Goal: Task Accomplishment & Management: Complete application form

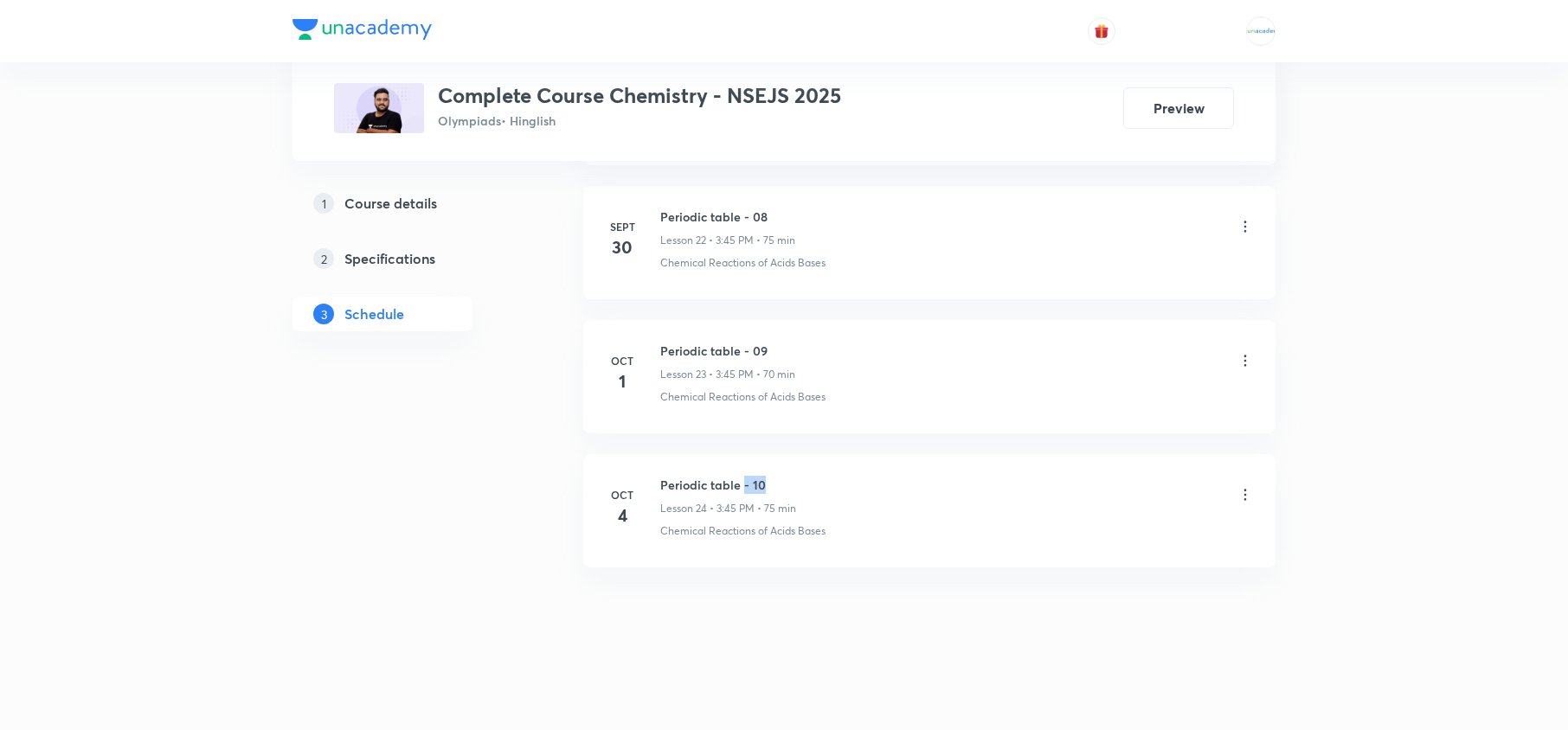
click at [790, 477] on h6 "Periodic table - 10" at bounding box center [727, 485] width 136 height 19
drag, startPoint x: 790, startPoint y: 477, endPoint x: 663, endPoint y: 464, distance: 127.7
click at [663, 464] on li "Oct 4 Periodic table - 10 Lesson 24 • 3:45 PM • 75 min Chemical Reactions of Ac…" at bounding box center [929, 510] width 692 height 113
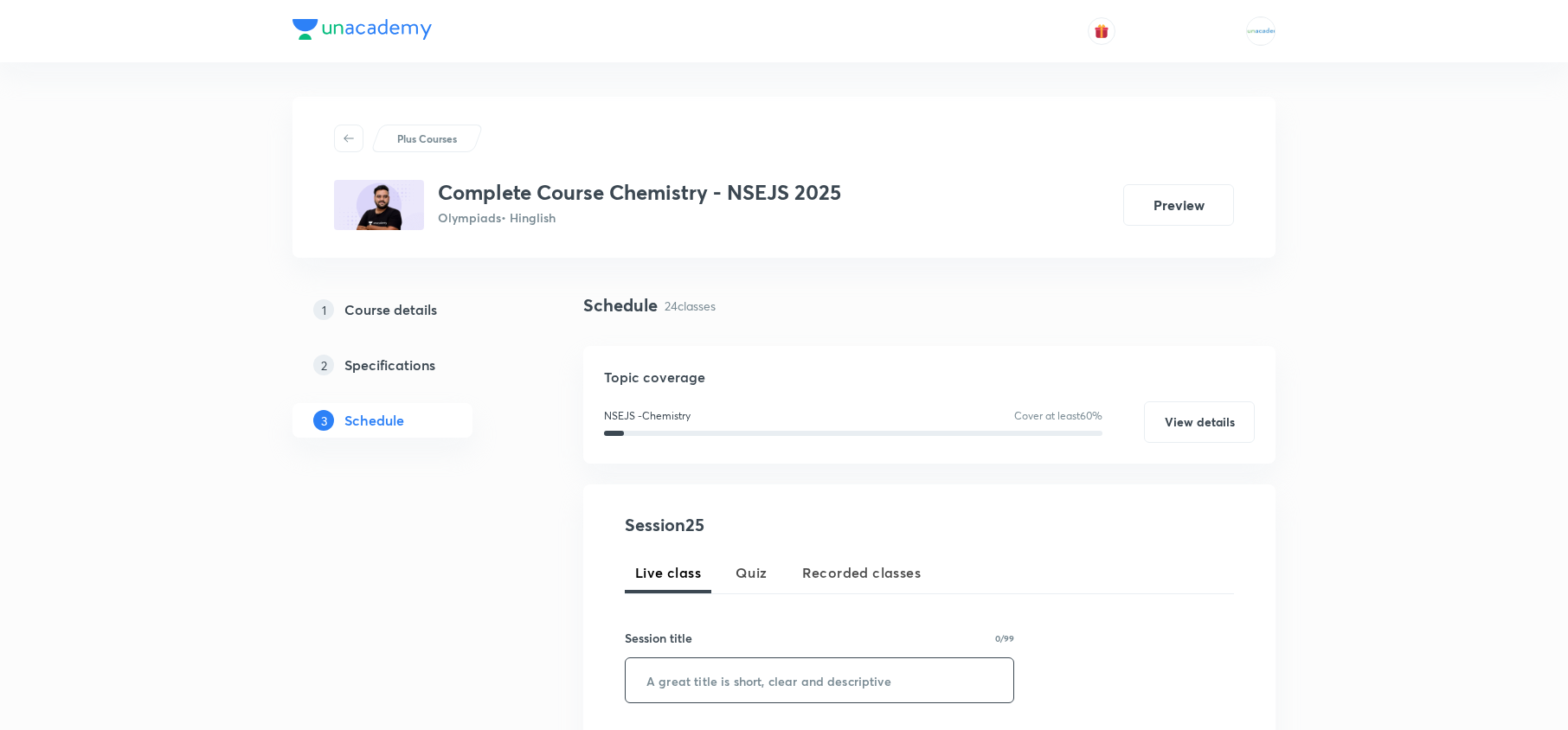
paste input "Periodic table - 10"
click at [744, 672] on input "text" at bounding box center [819, 681] width 387 height 44
type input "Periodic table - 11"
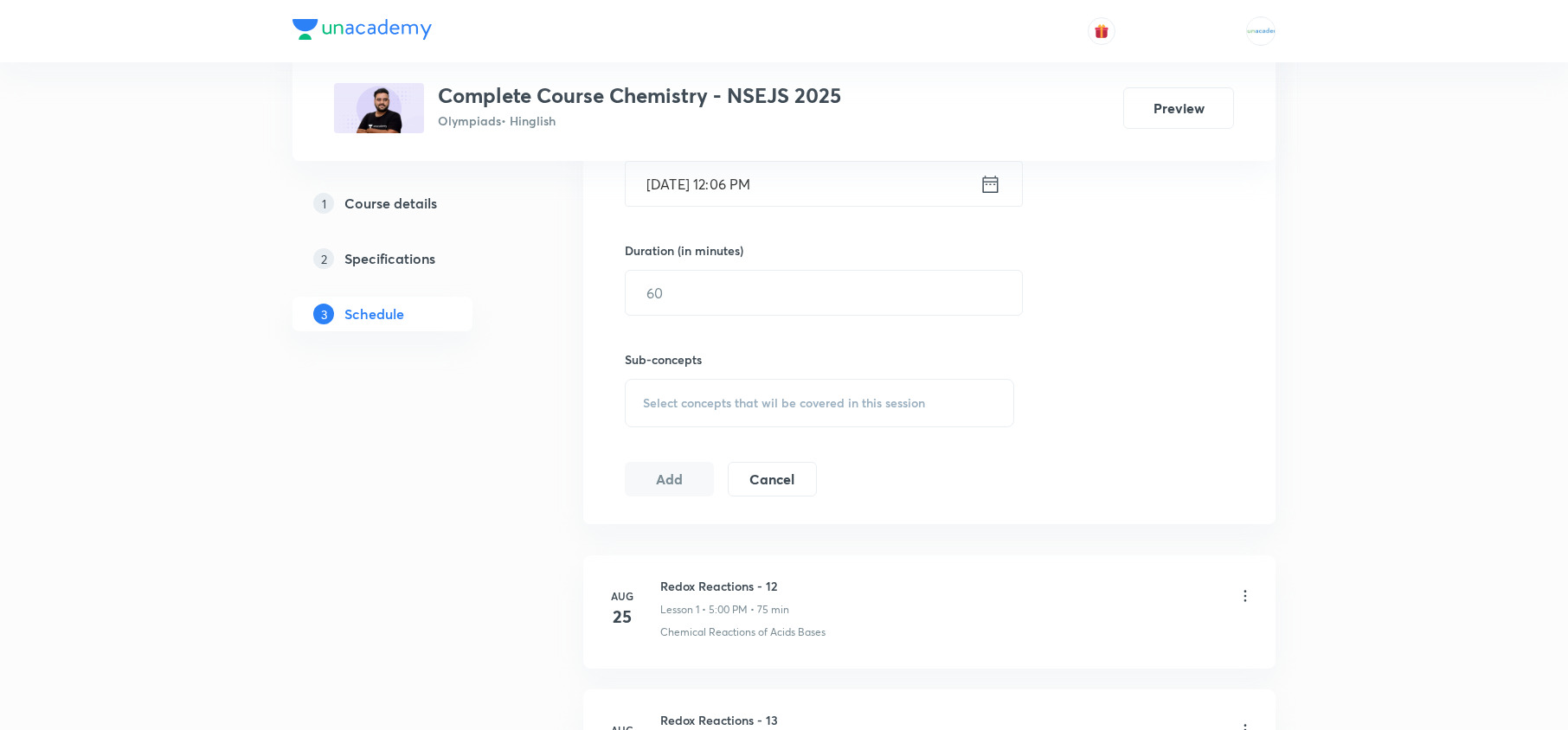
scroll to position [607, 0]
drag, startPoint x: 1004, startPoint y: 154, endPoint x: 993, endPoint y: 175, distance: 23.7
click at [993, 175] on icon at bounding box center [990, 183] width 21 height 24
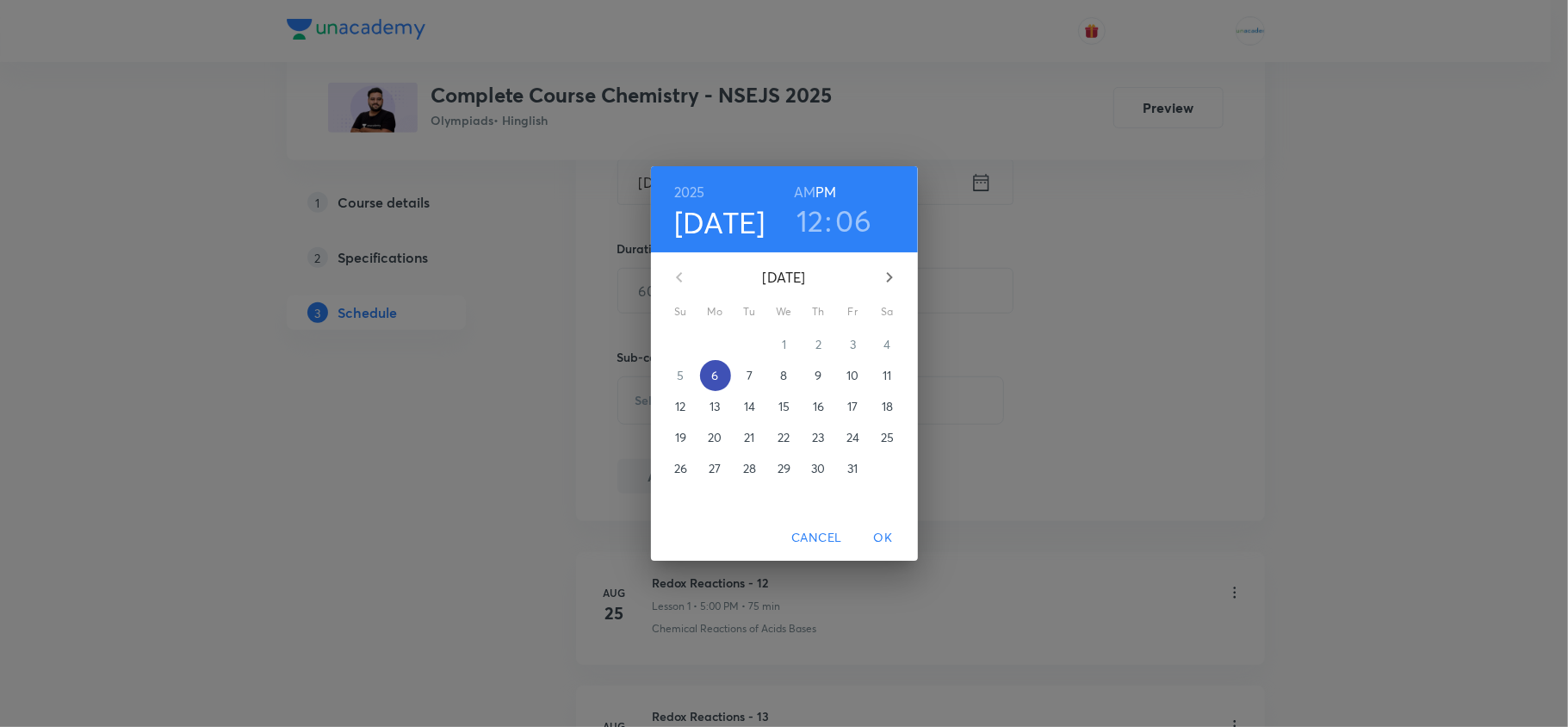
click at [709, 367] on span "6" at bounding box center [716, 375] width 31 height 18
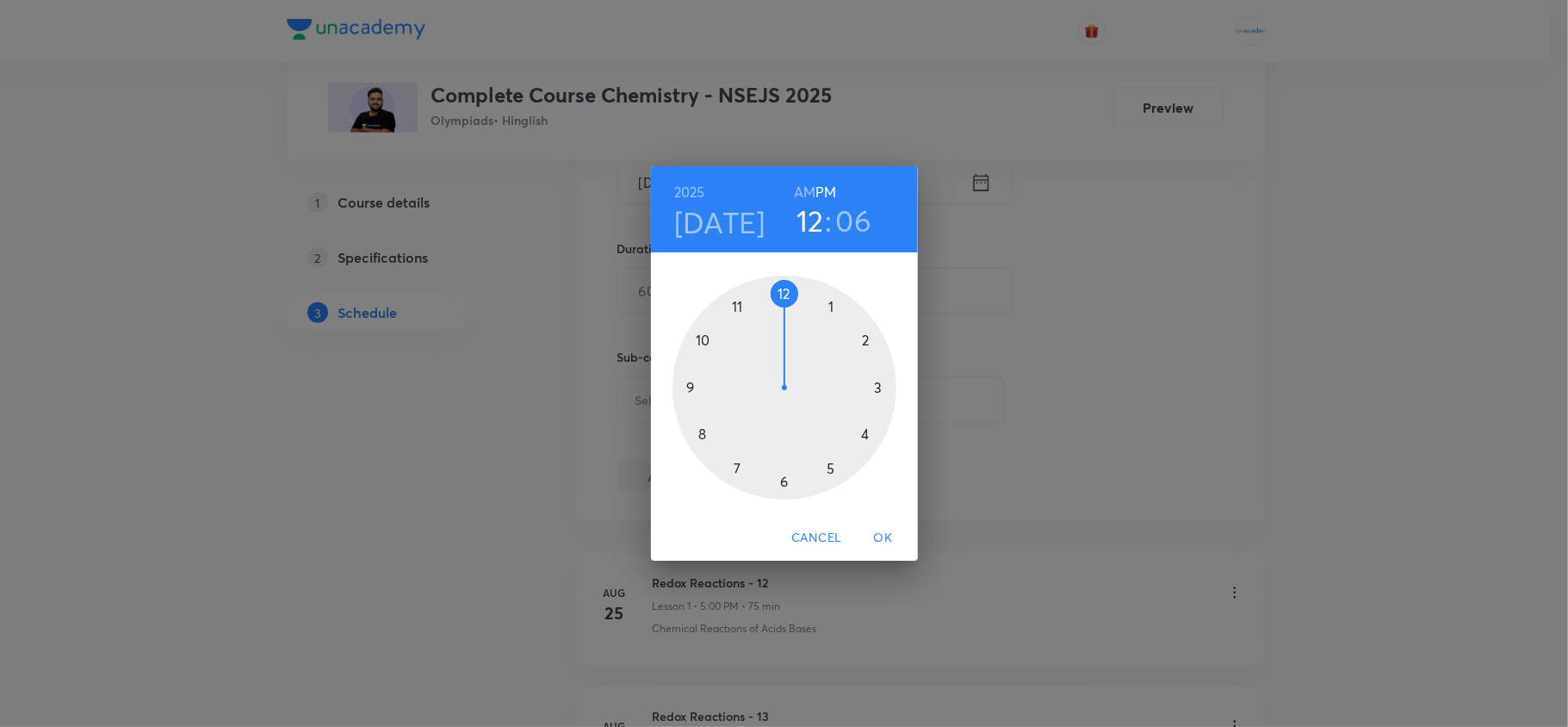
click at [873, 387] on div at bounding box center [784, 387] width 224 height 224
click at [696, 387] on div at bounding box center [784, 387] width 224 height 224
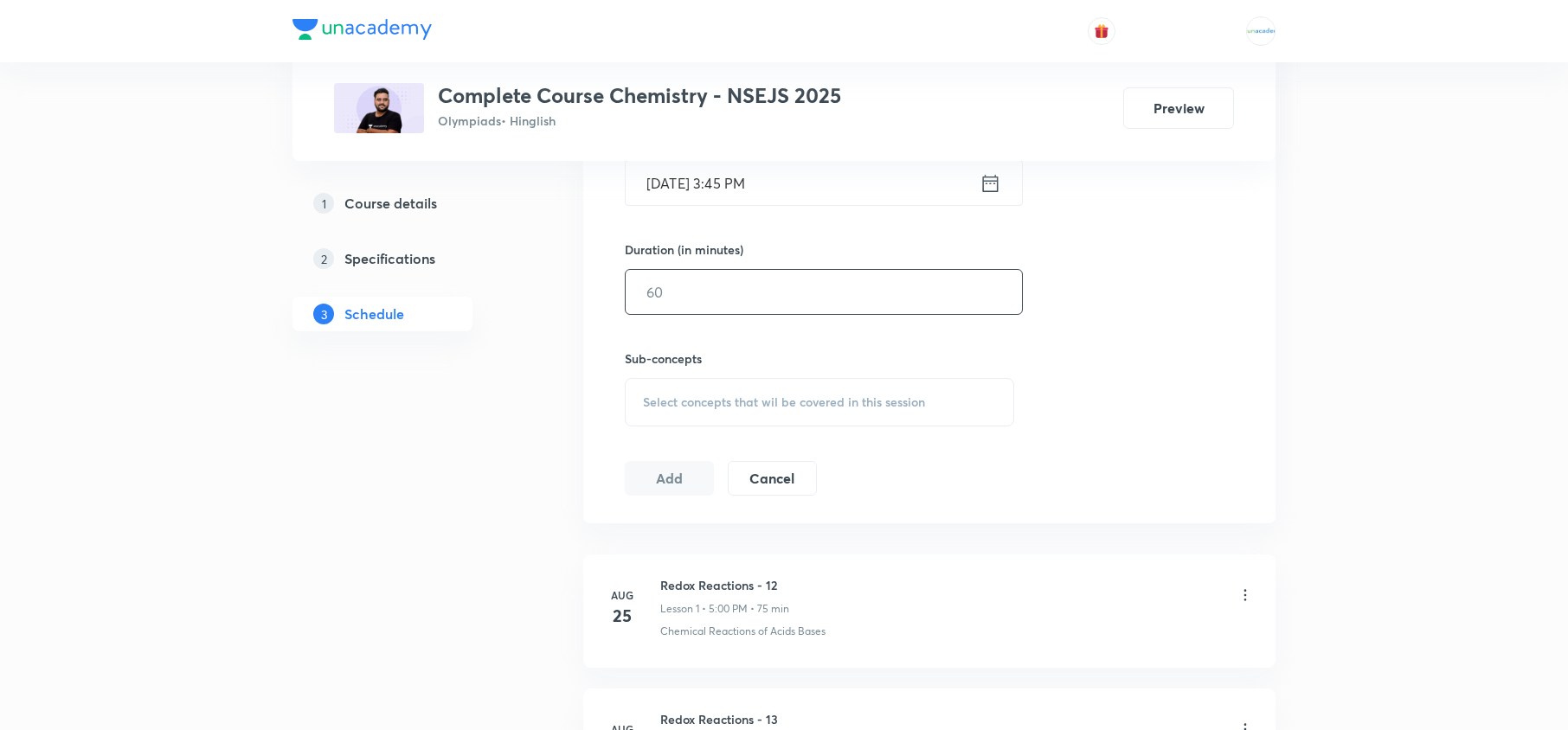
click at [725, 295] on input "text" at bounding box center [824, 292] width 397 height 44
type input "5"
type input "45"
click at [721, 392] on div "Select concepts that wil be covered in this session" at bounding box center [819, 402] width 389 height 48
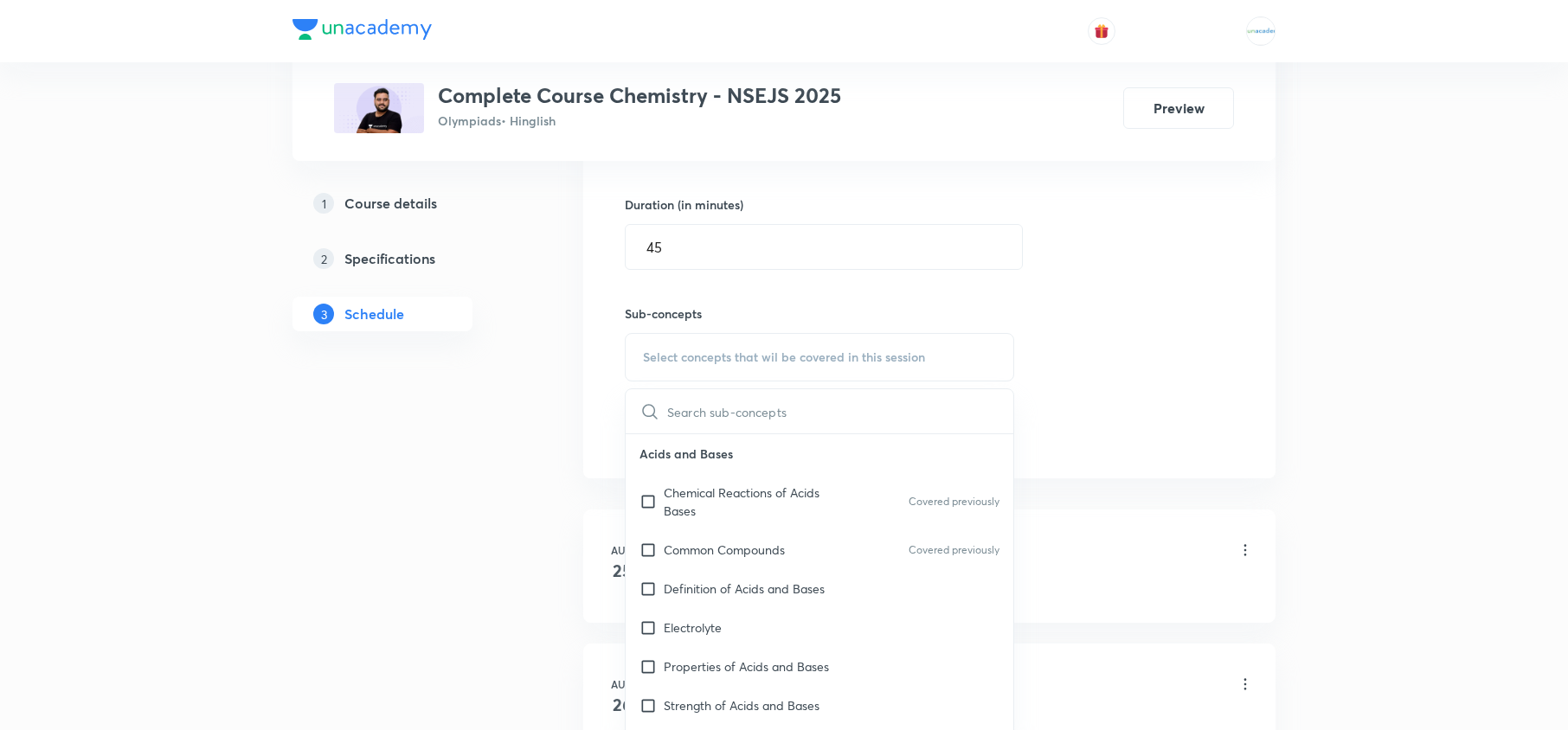
scroll to position [658, 0]
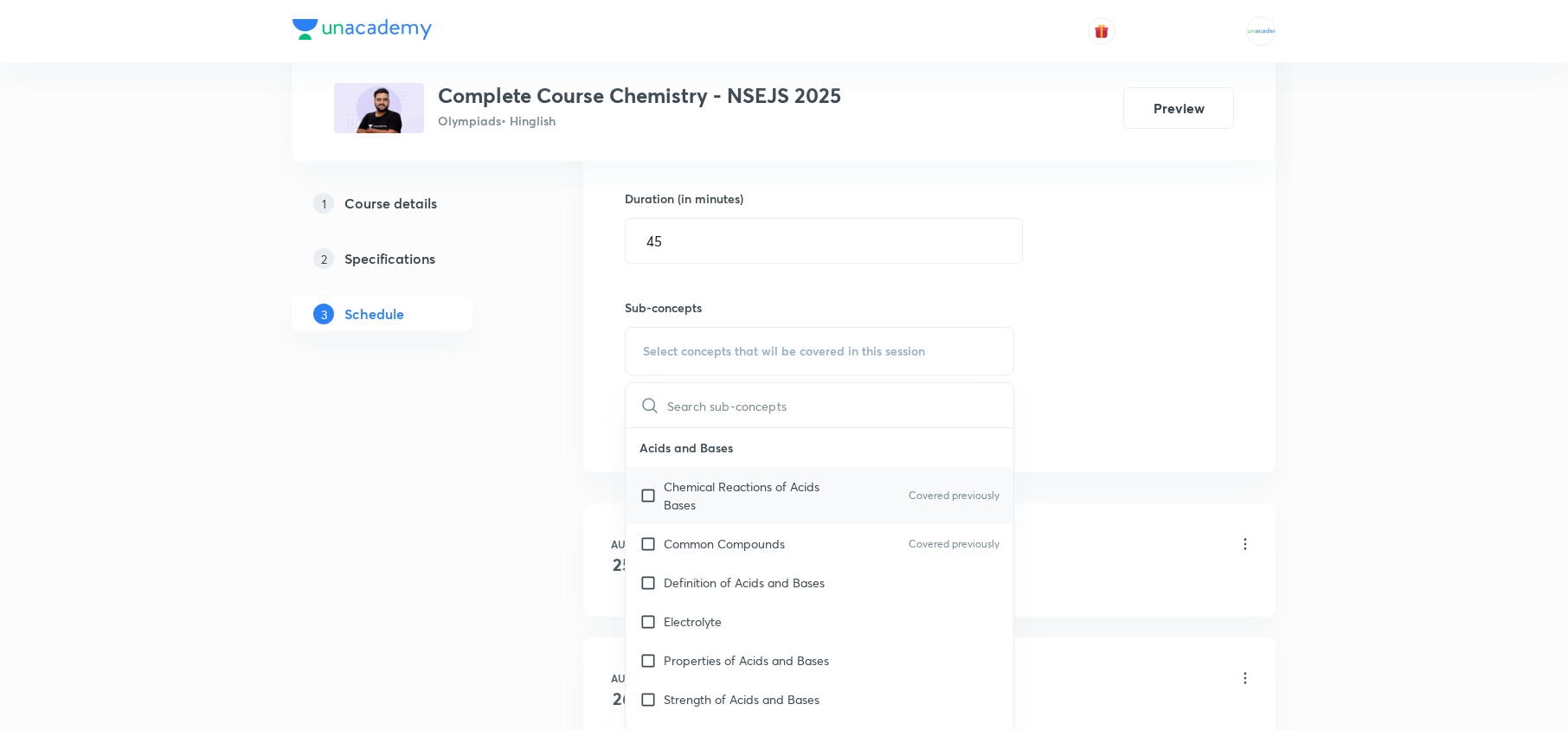
click at [731, 506] on p "Chemical Reactions of Acids Bases" at bounding box center [751, 495] width 175 height 36
checkbox input "true"
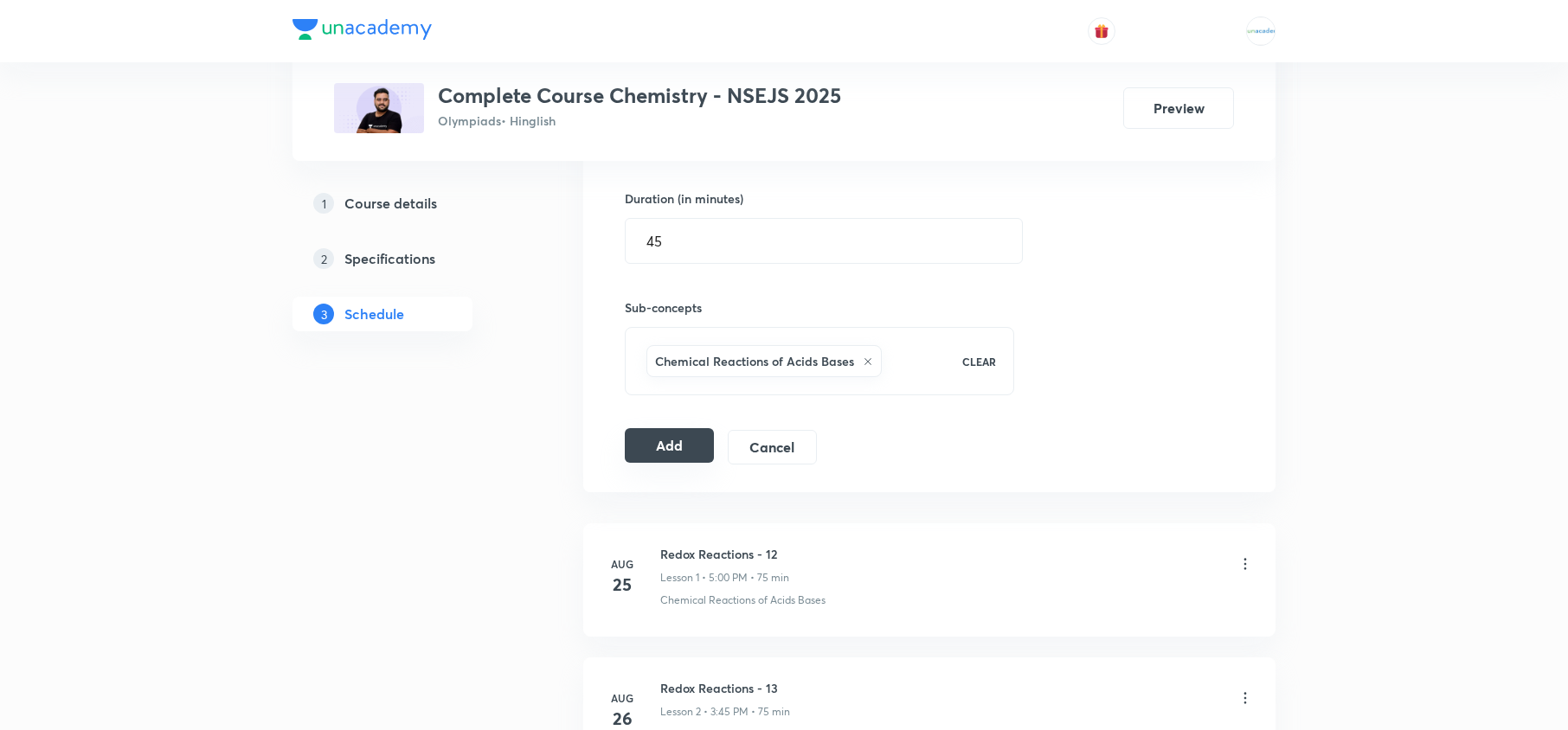
click at [670, 444] on button "Add" at bounding box center [669, 445] width 89 height 34
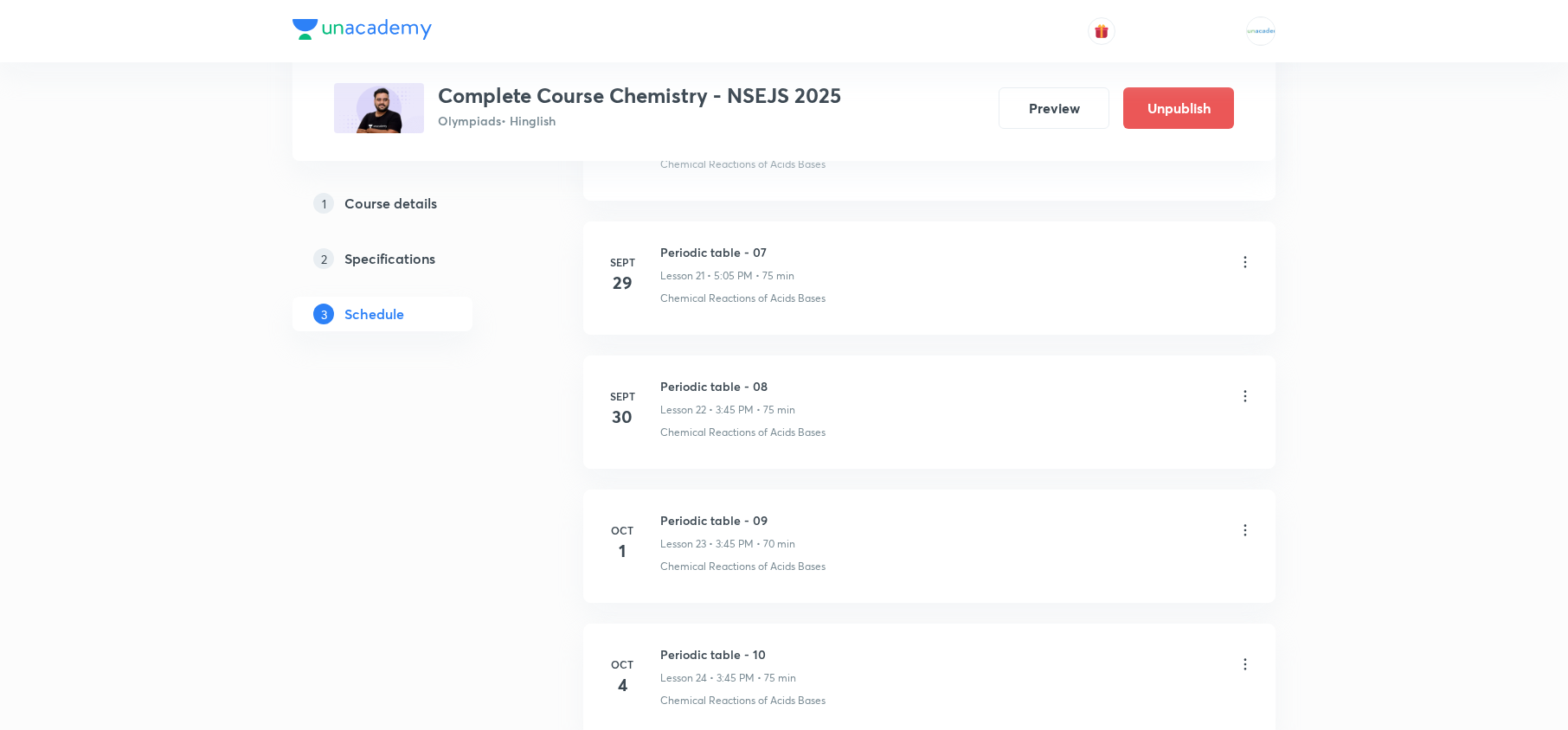
scroll to position [3367, 0]
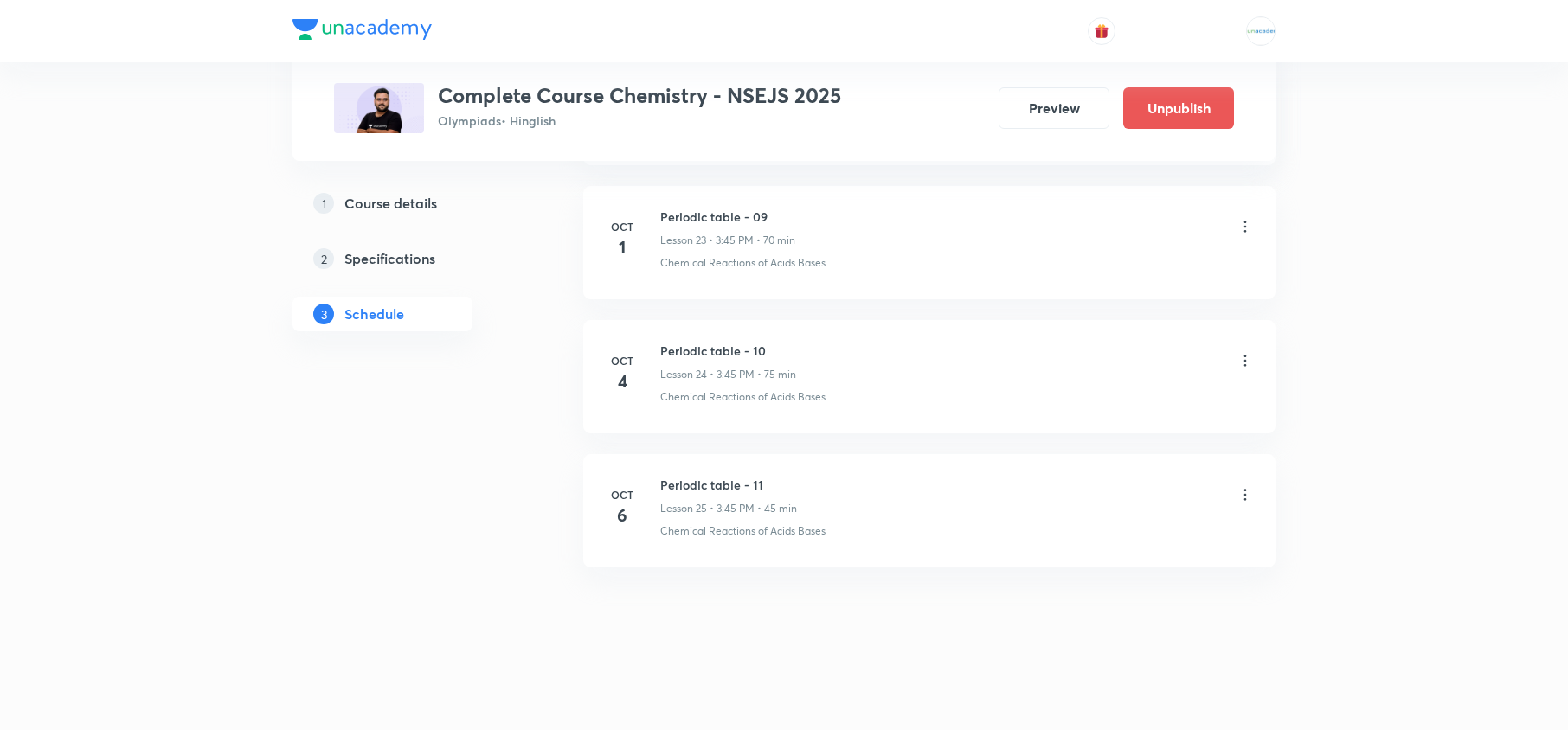
click at [1245, 502] on icon at bounding box center [1245, 495] width 18 height 18
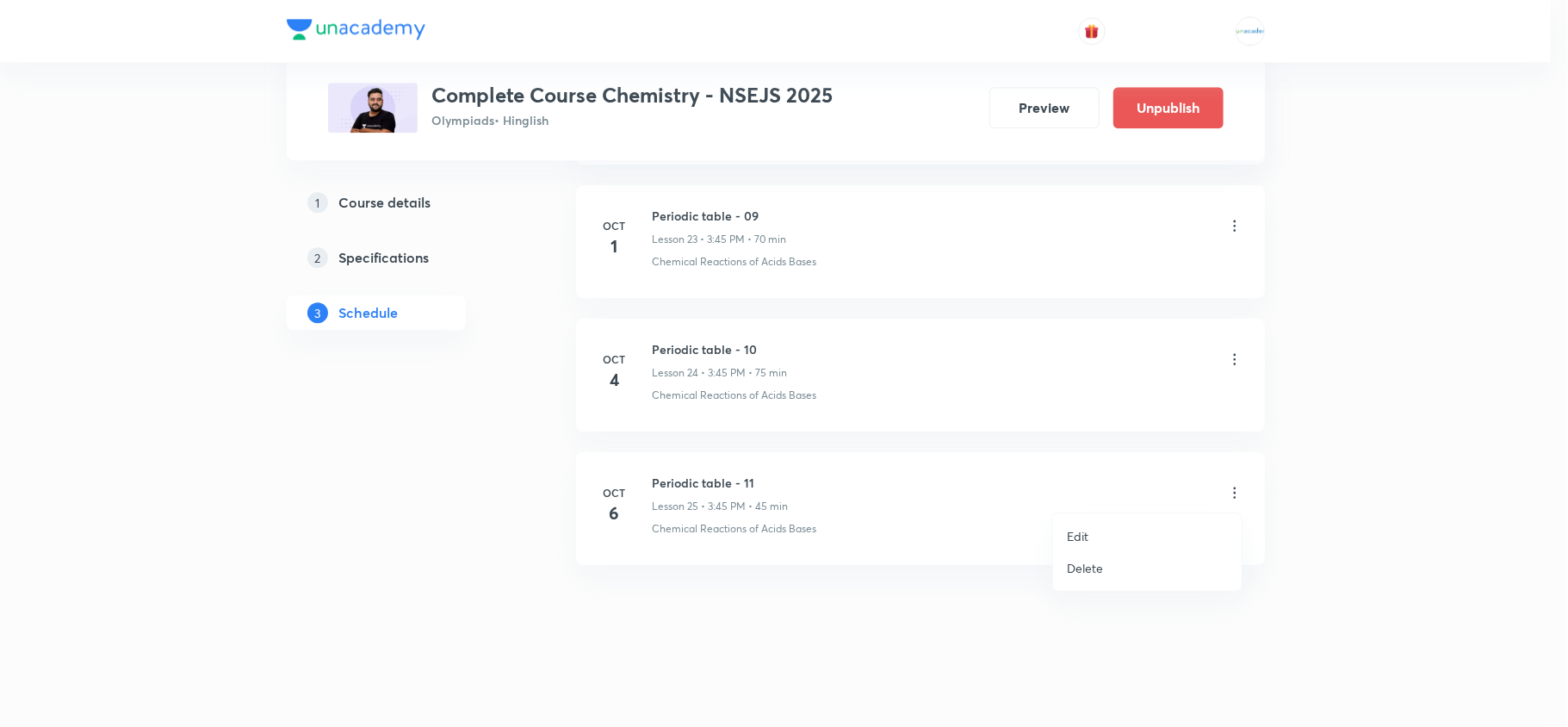
click at [1103, 526] on li "Edit" at bounding box center [1147, 536] width 188 height 32
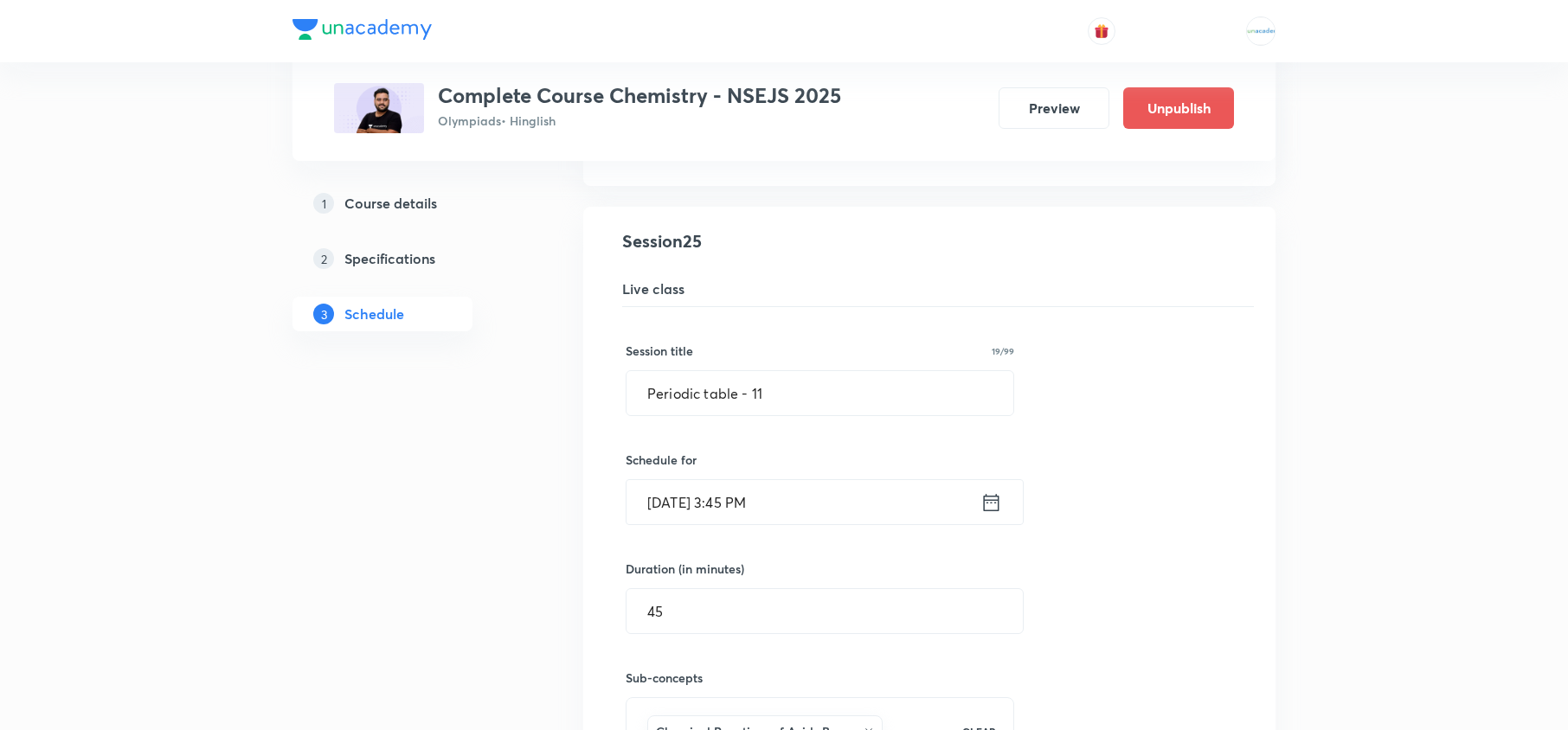
scroll to position [3505, 0]
click at [776, 620] on input "45" at bounding box center [825, 609] width 397 height 44
type input "4"
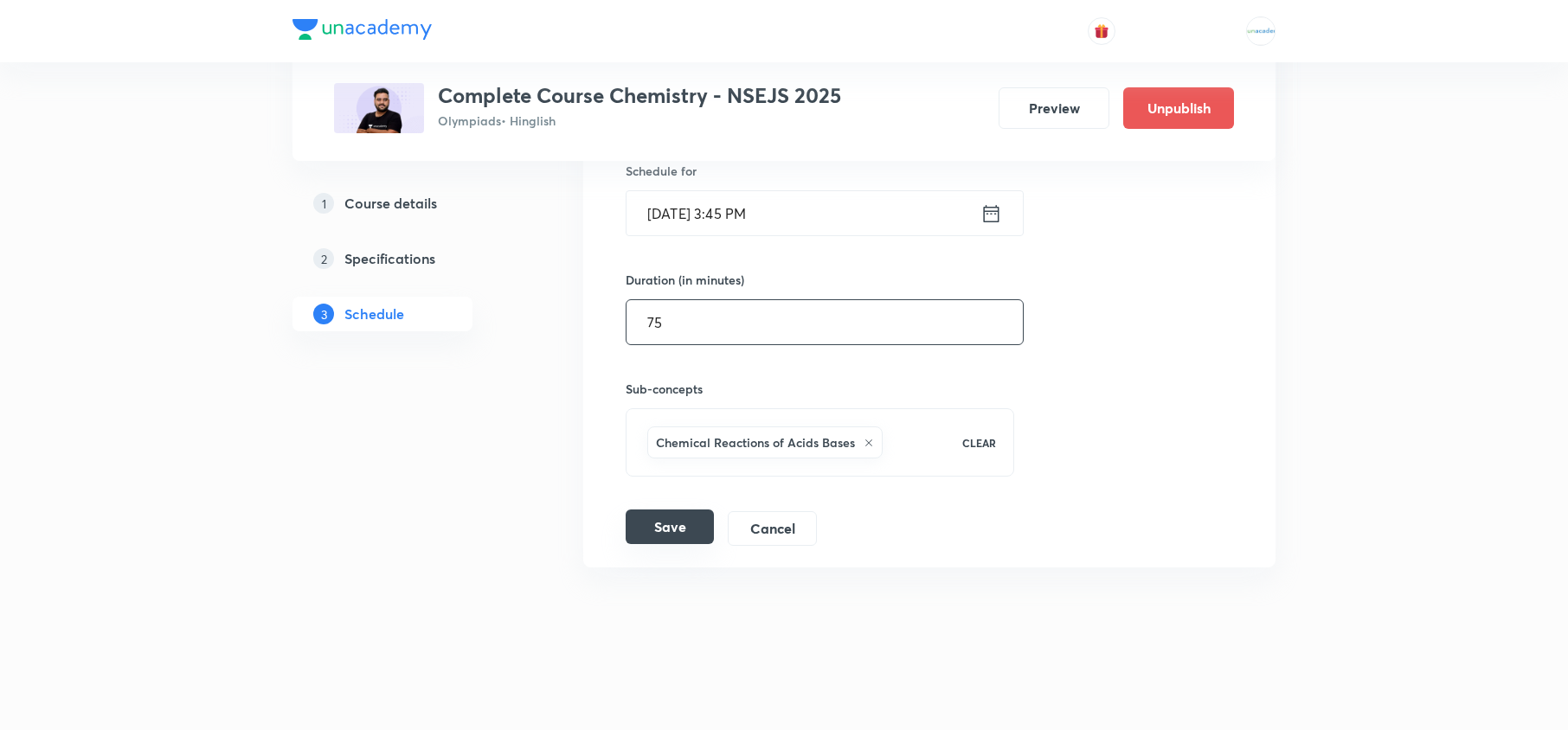
type input "75"
click at [677, 535] on button "Save" at bounding box center [669, 526] width 88 height 34
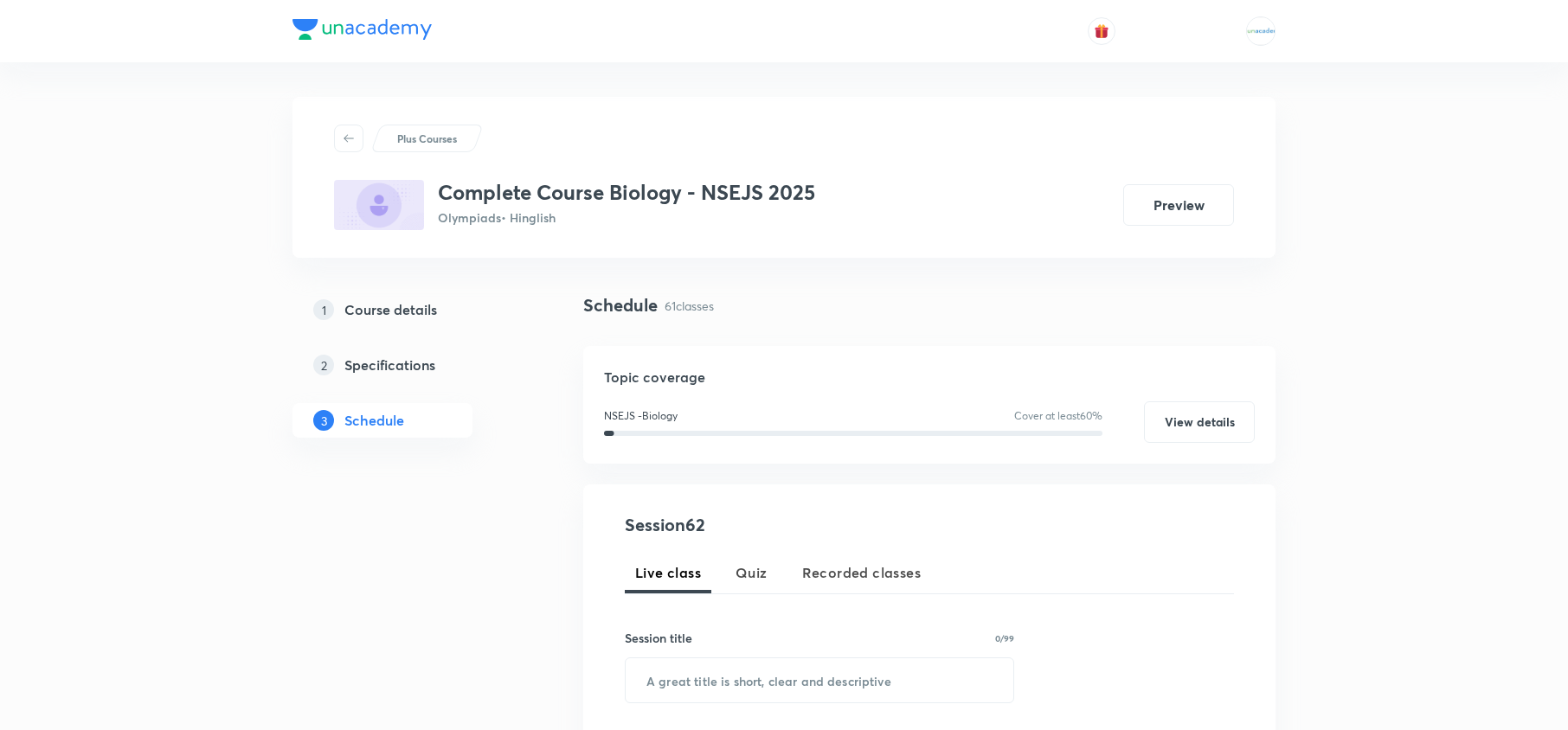
scroll to position [8761, 0]
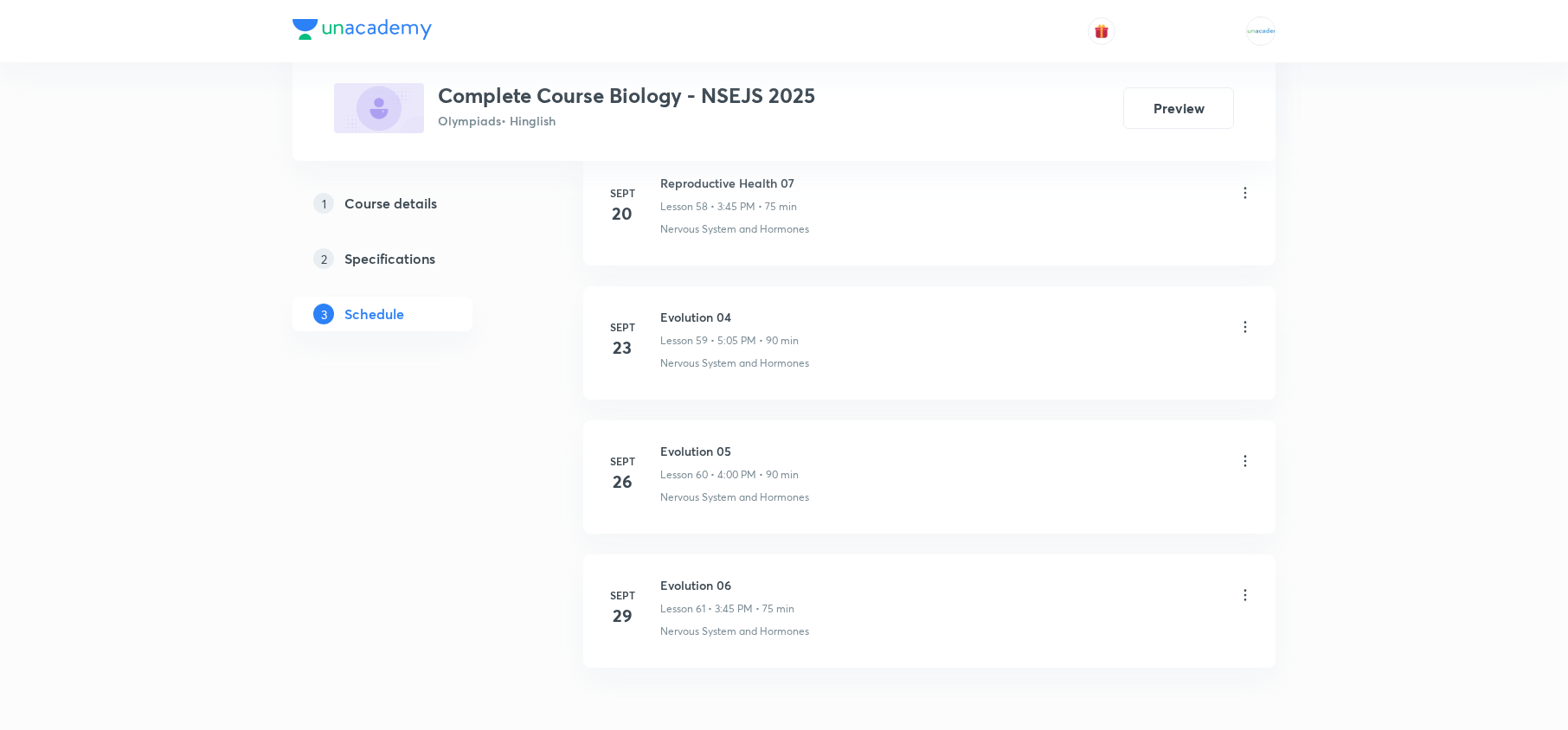
click at [792, 460] on h6 "Evolution 05" at bounding box center [728, 451] width 138 height 19
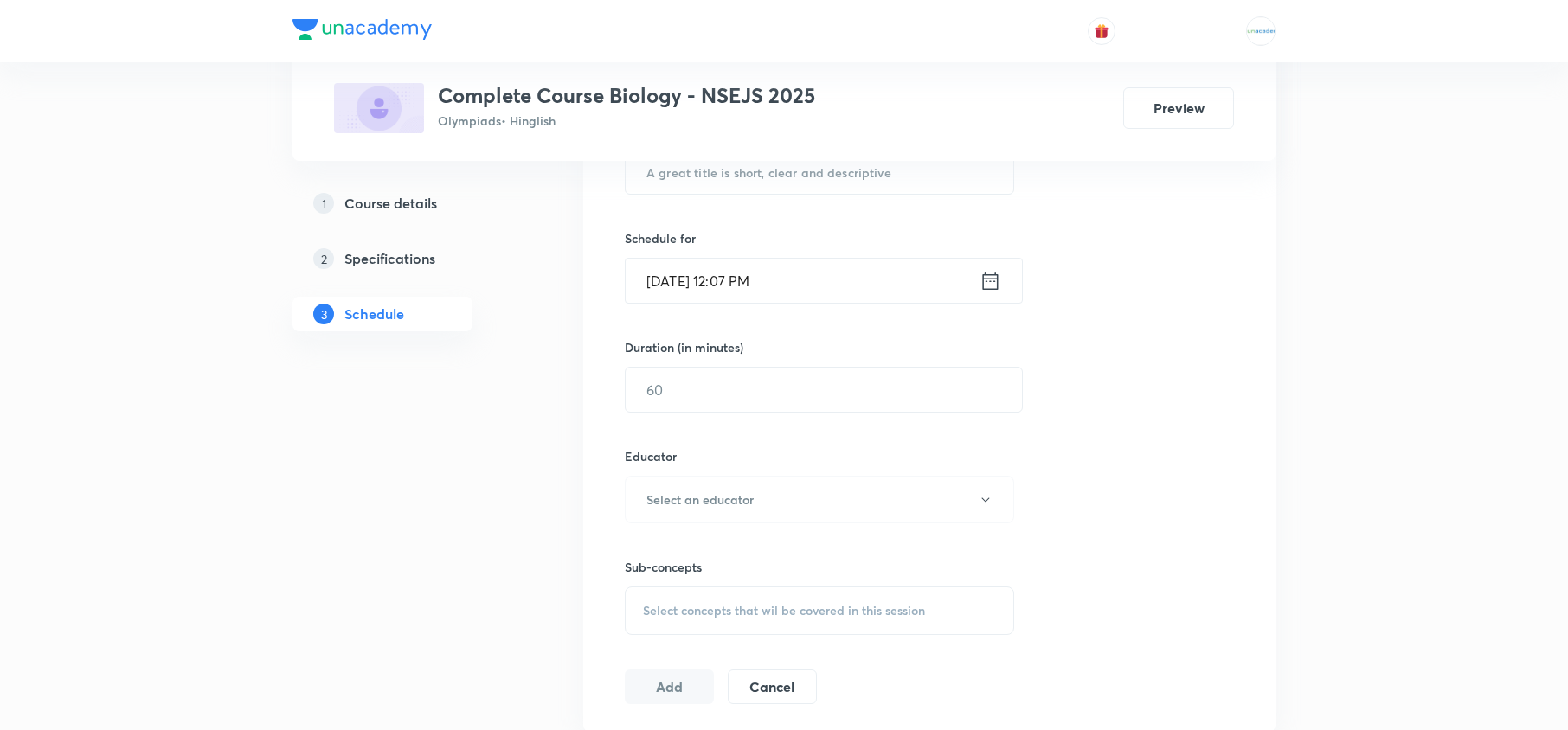
scroll to position [0, 0]
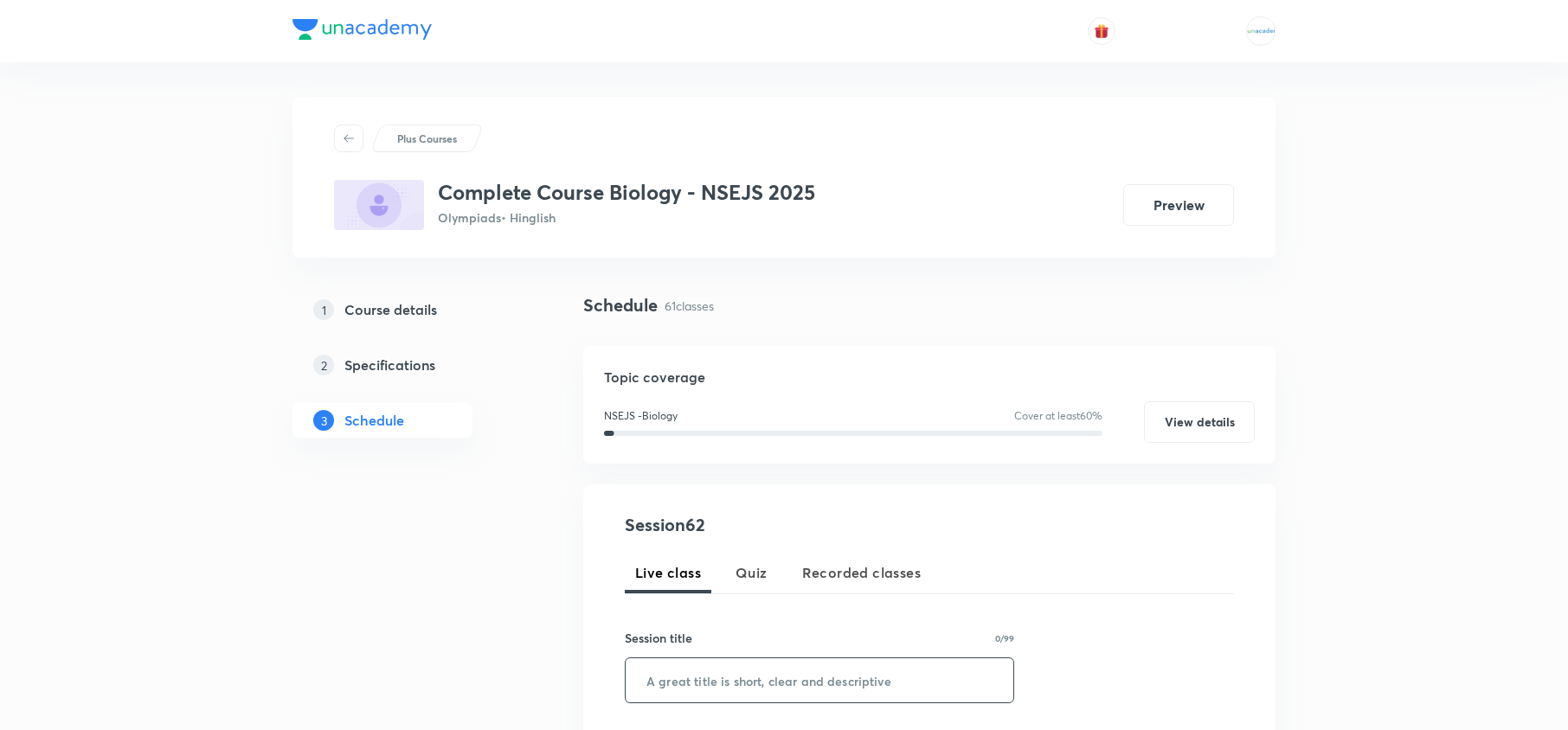
paste input "Human Health and Disease 01"
click at [773, 676] on input "Human Health and Disease 01" at bounding box center [819, 681] width 387 height 44
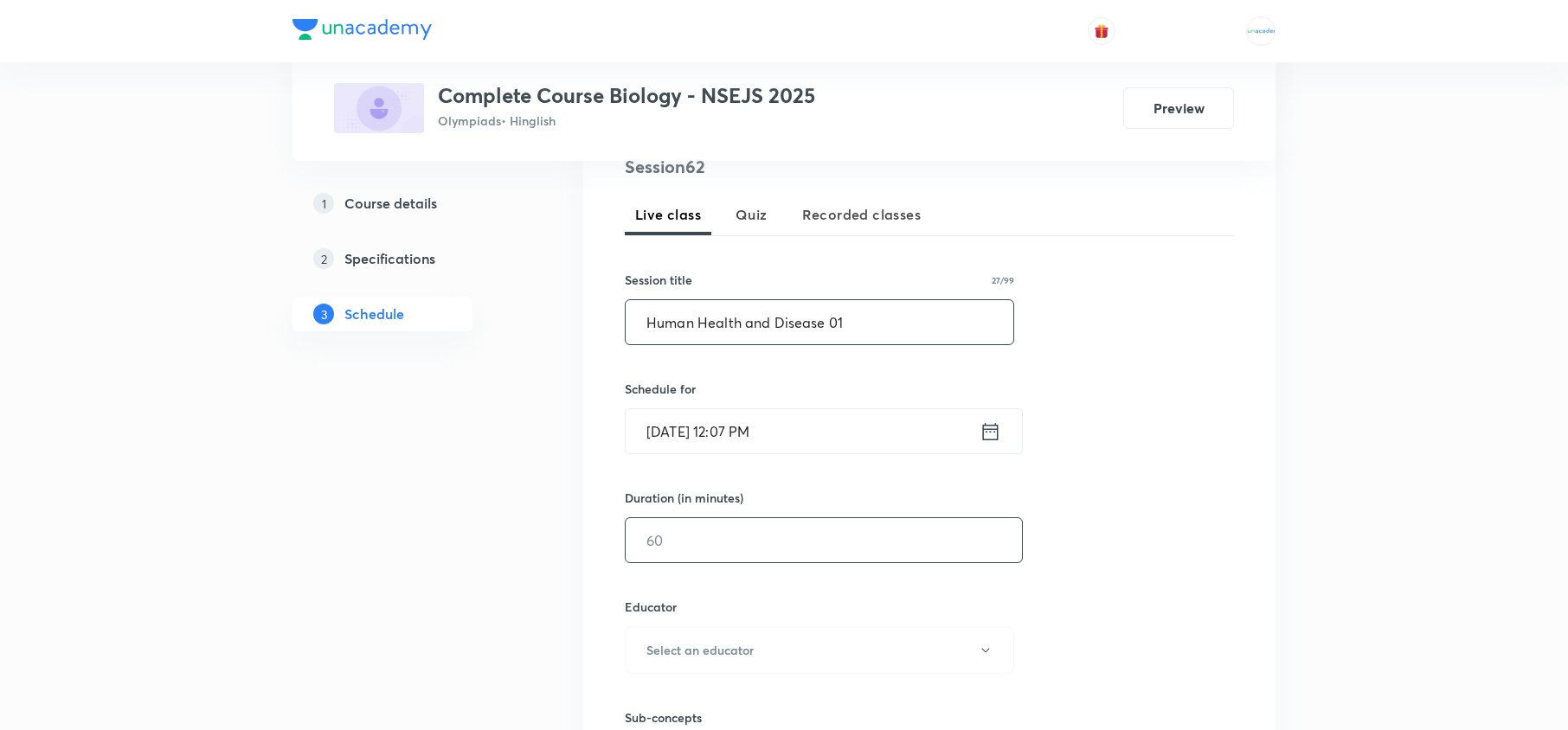
scroll to position [359, 0]
type input "Human Health and Disease 01"
click at [987, 434] on icon at bounding box center [990, 430] width 21 height 24
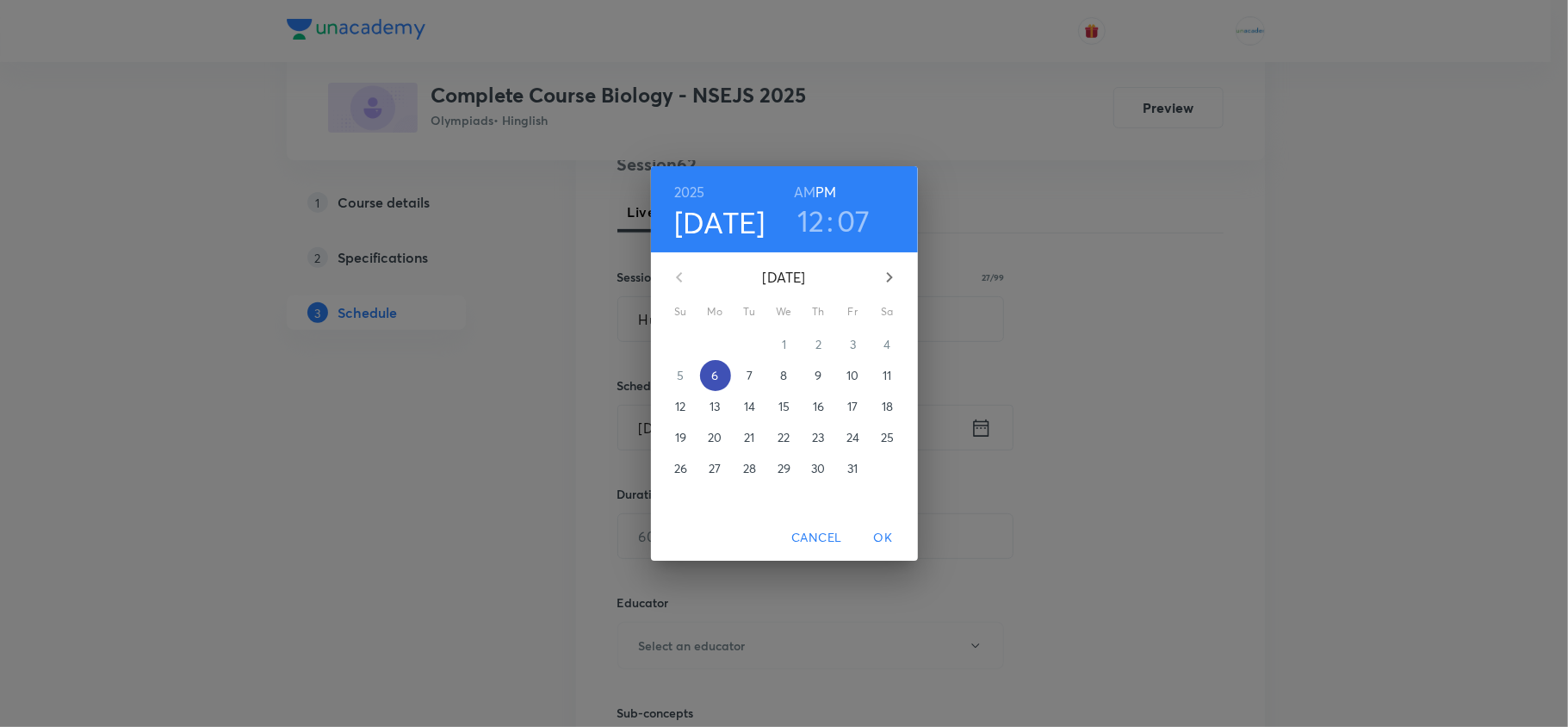
click at [713, 375] on p "6" at bounding box center [714, 375] width 6 height 18
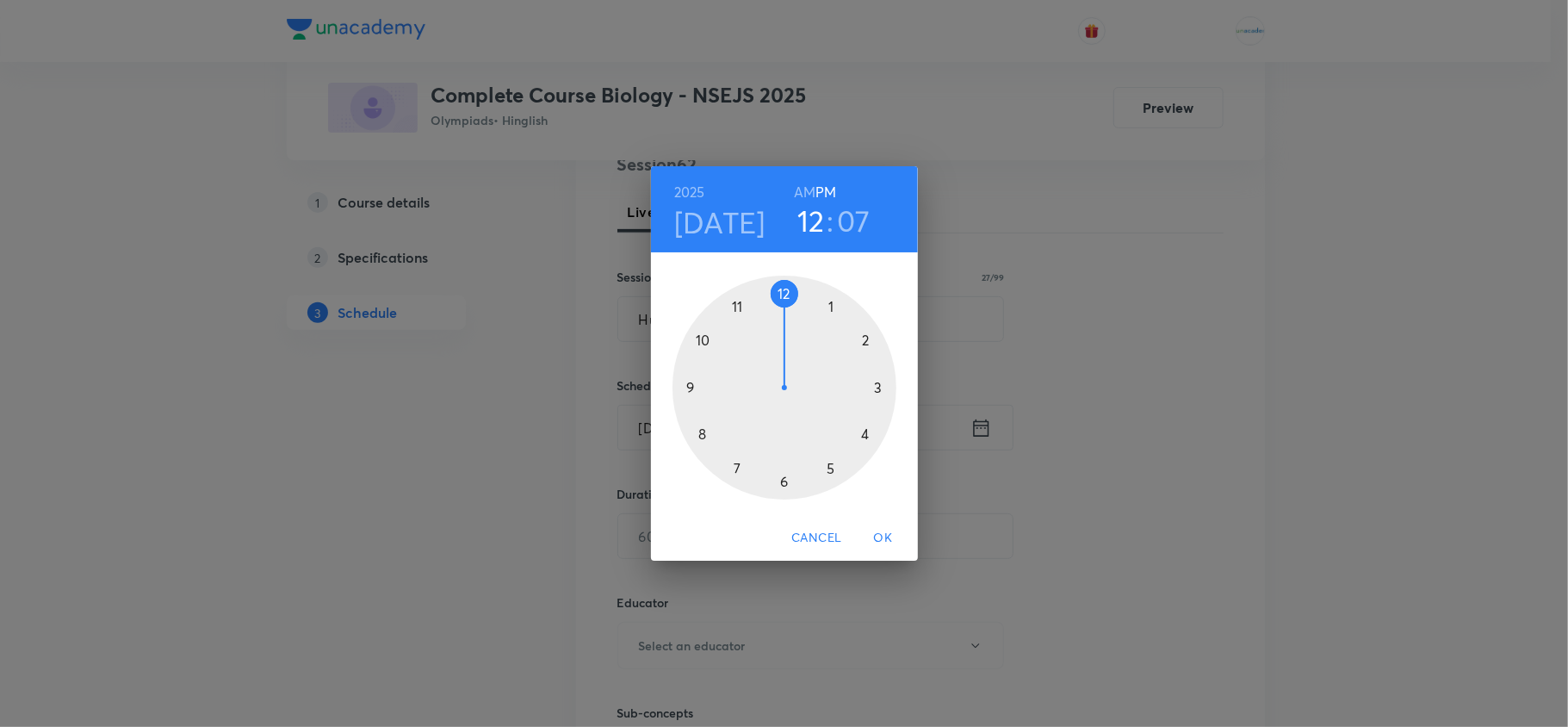
click at [830, 471] on div at bounding box center [784, 387] width 224 height 224
click at [836, 304] on div at bounding box center [784, 387] width 224 height 224
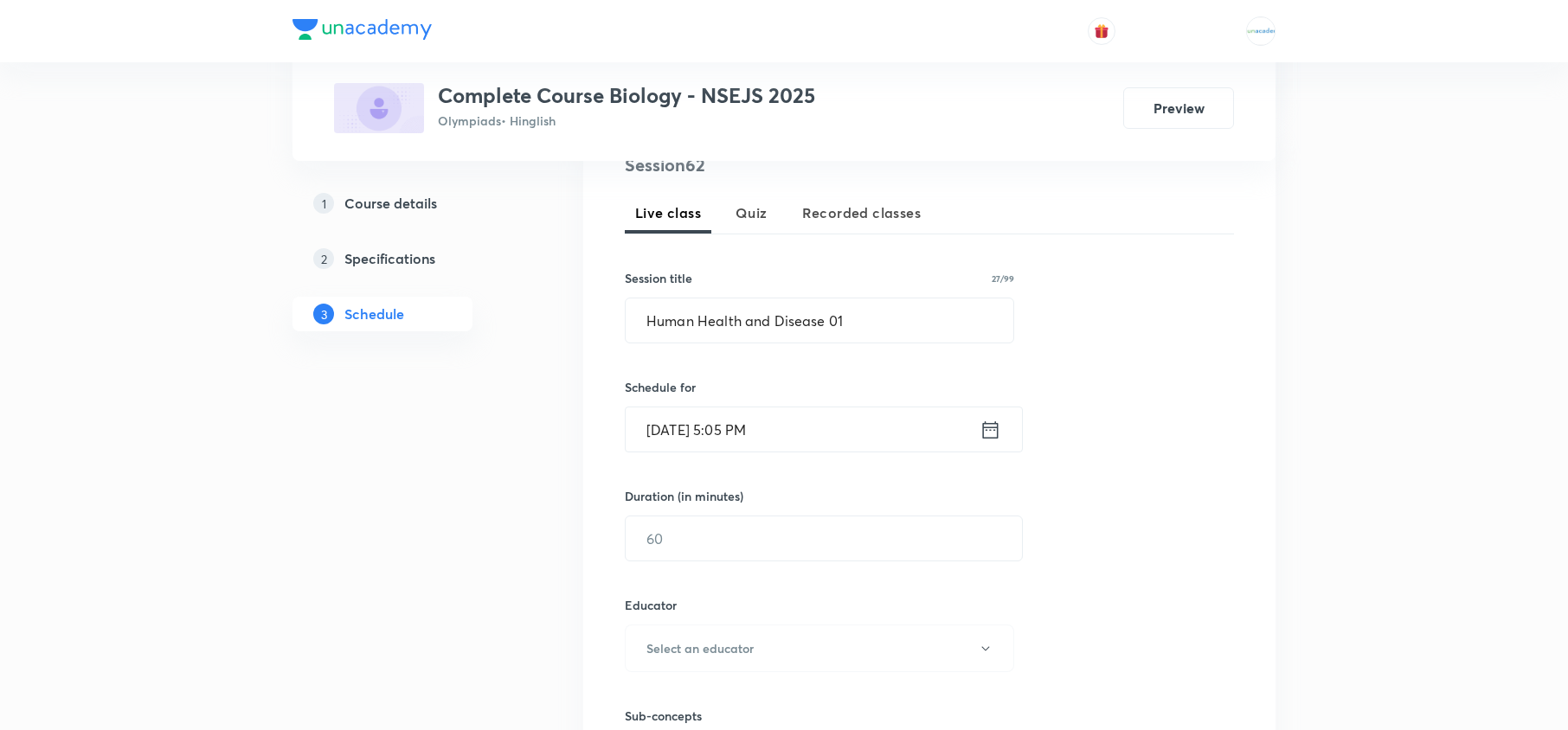
click at [714, 565] on div "Session 62 Live class Quiz Recorded classes Session title 27/99 Human Health an…" at bounding box center [929, 502] width 609 height 700
click at [746, 534] on input "text" at bounding box center [824, 538] width 397 height 44
type input "75"
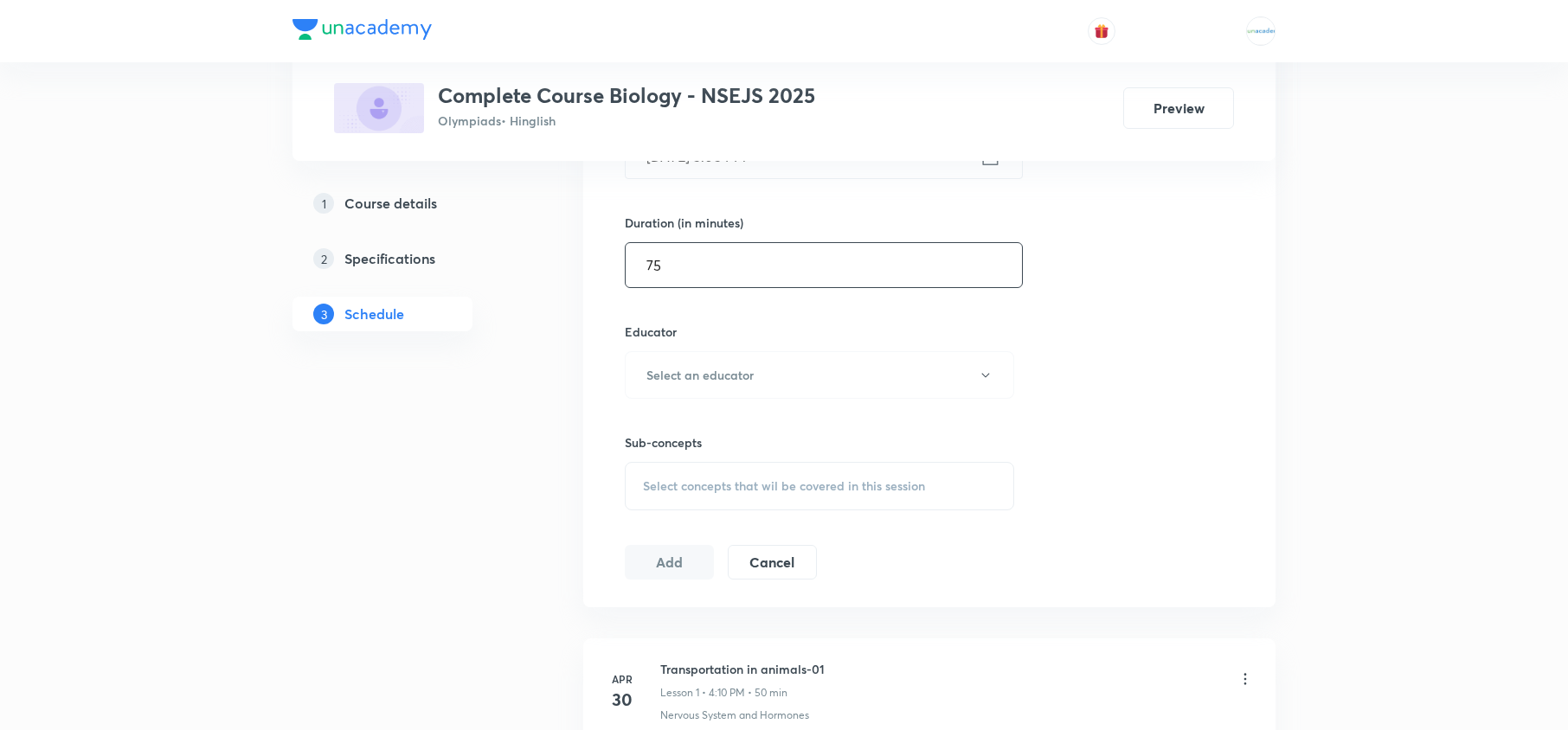
scroll to position [664, 0]
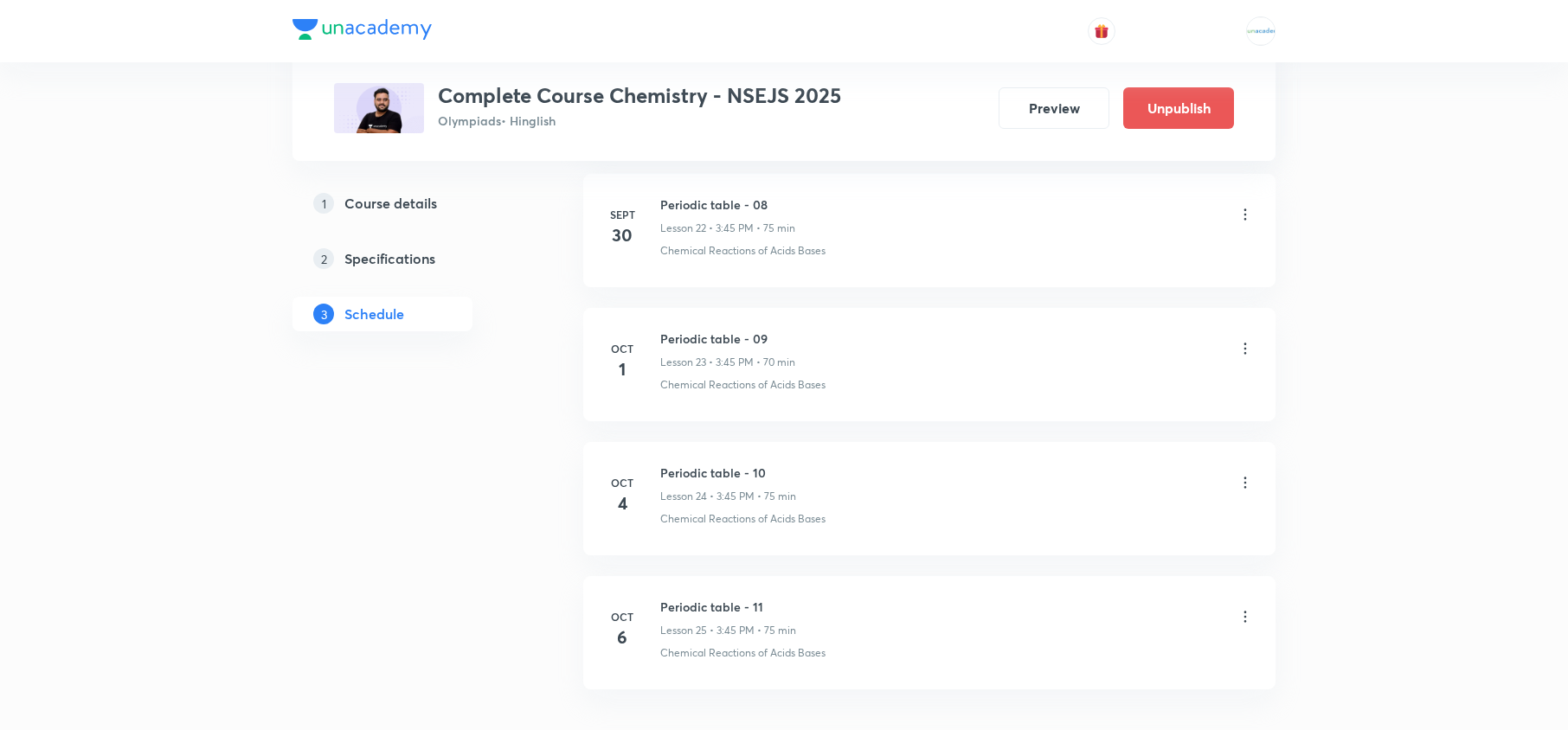
scroll to position [3941, 0]
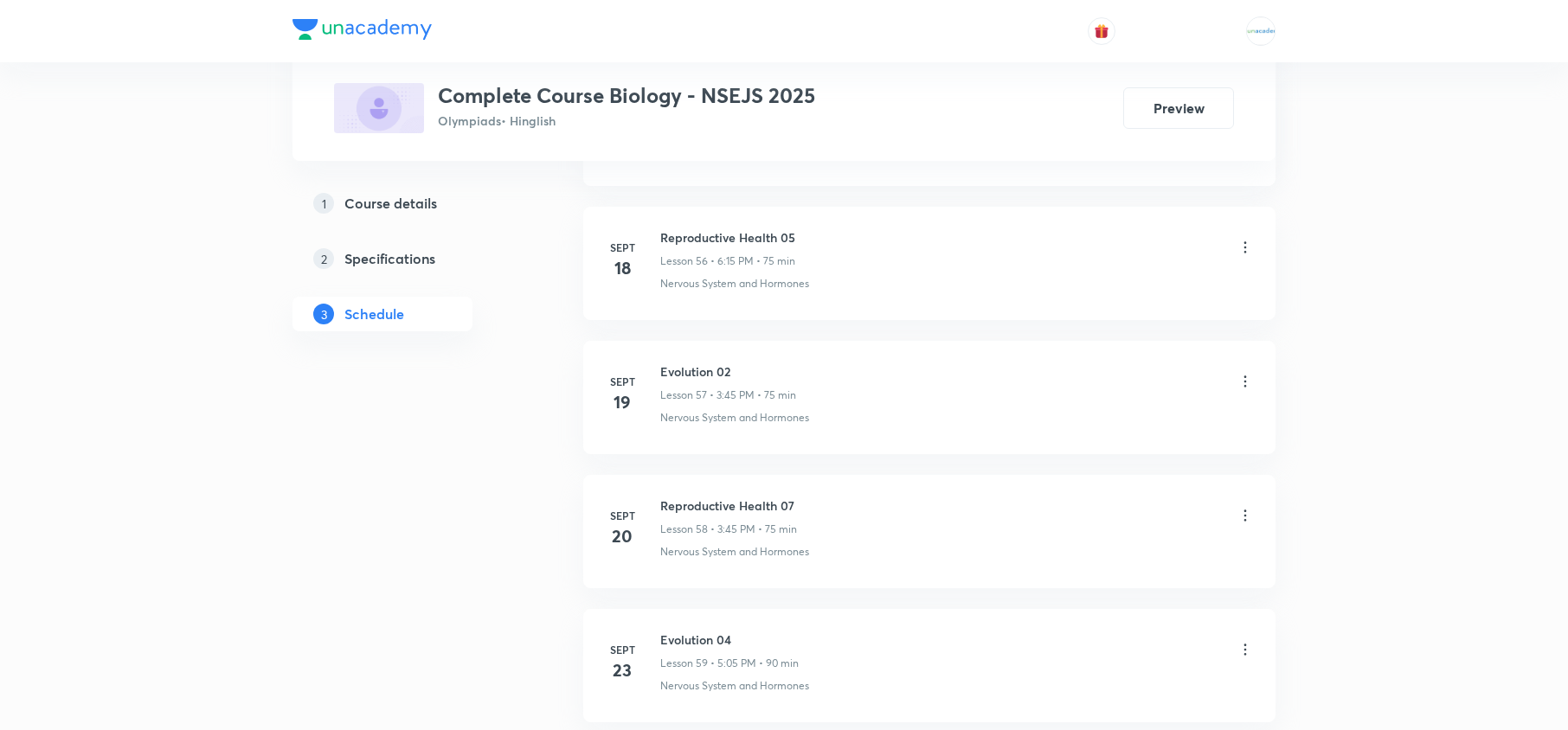
scroll to position [8900, 0]
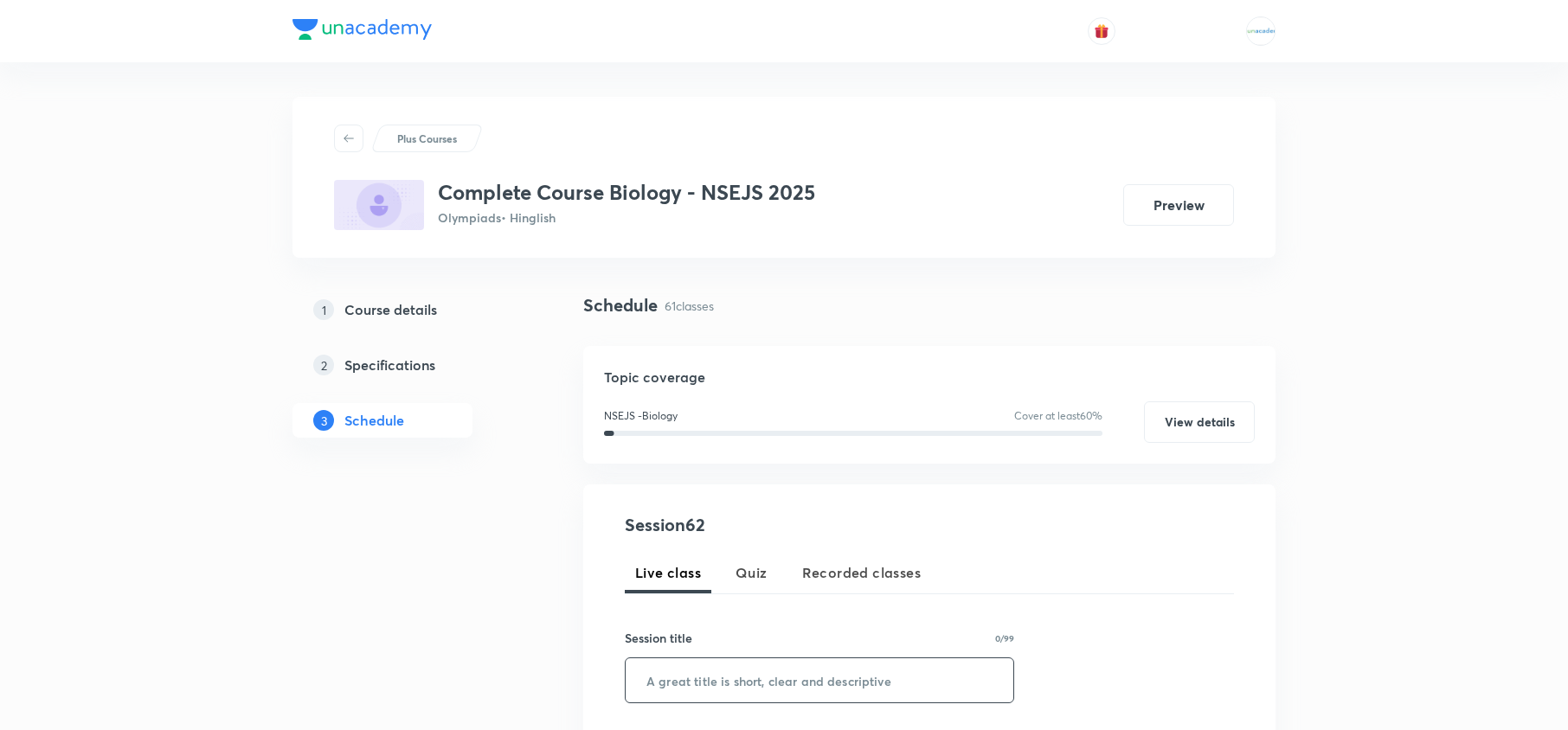
paste input "Human Health and Disease 01"
click at [735, 682] on input "Human Health and Disease 01" at bounding box center [819, 681] width 387 height 44
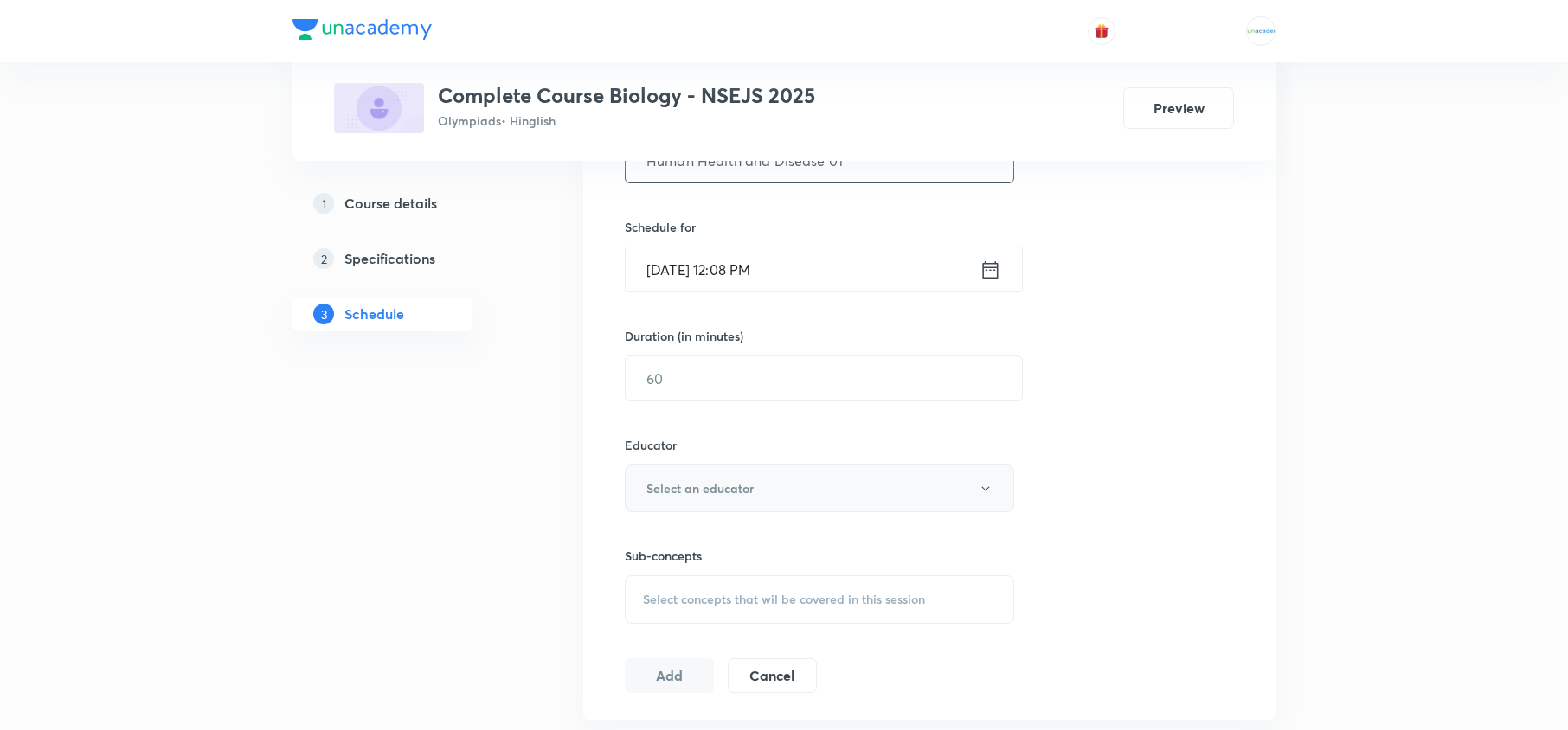
scroll to position [536, 0]
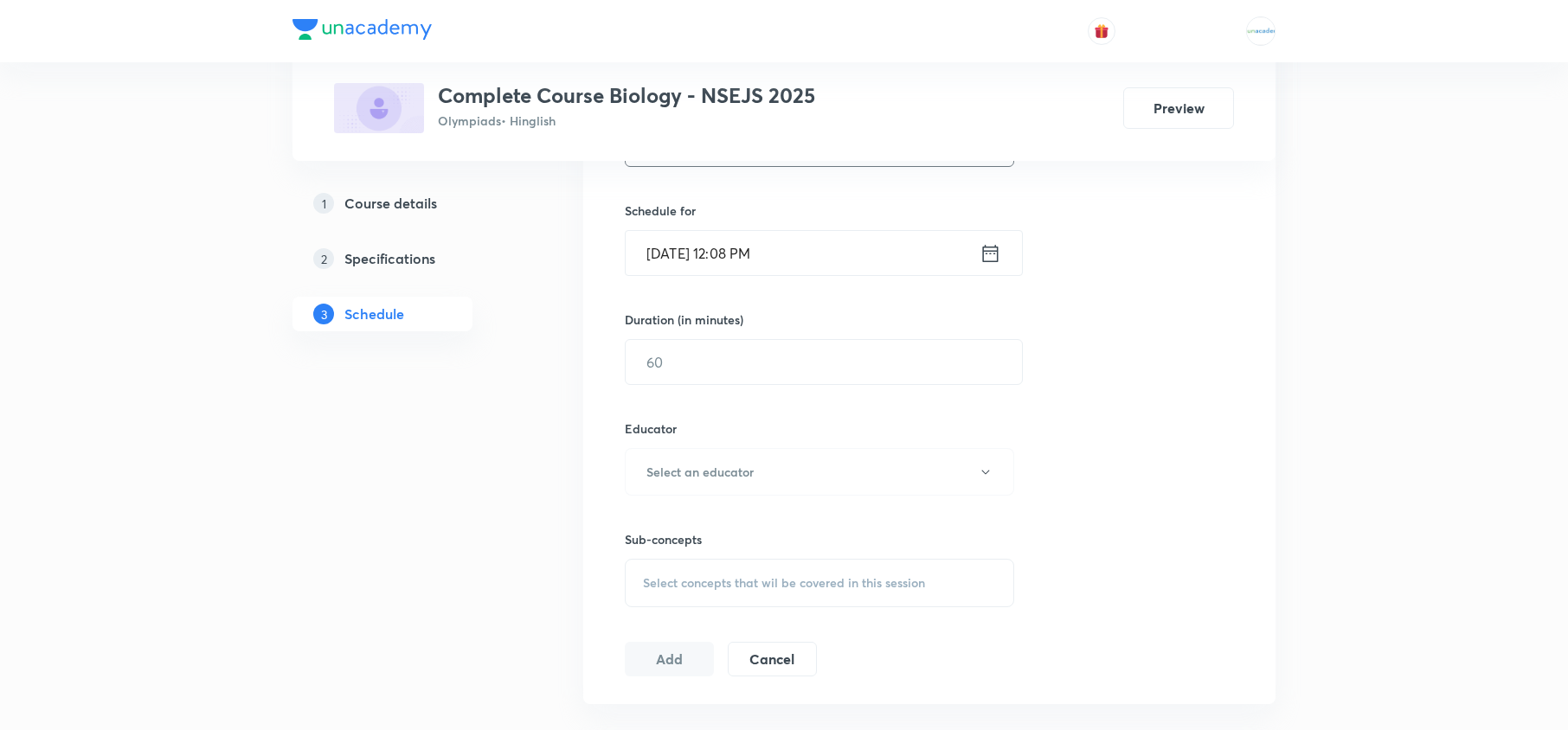
type input "Human Health and Disease 01"
click at [991, 245] on icon at bounding box center [990, 253] width 21 height 24
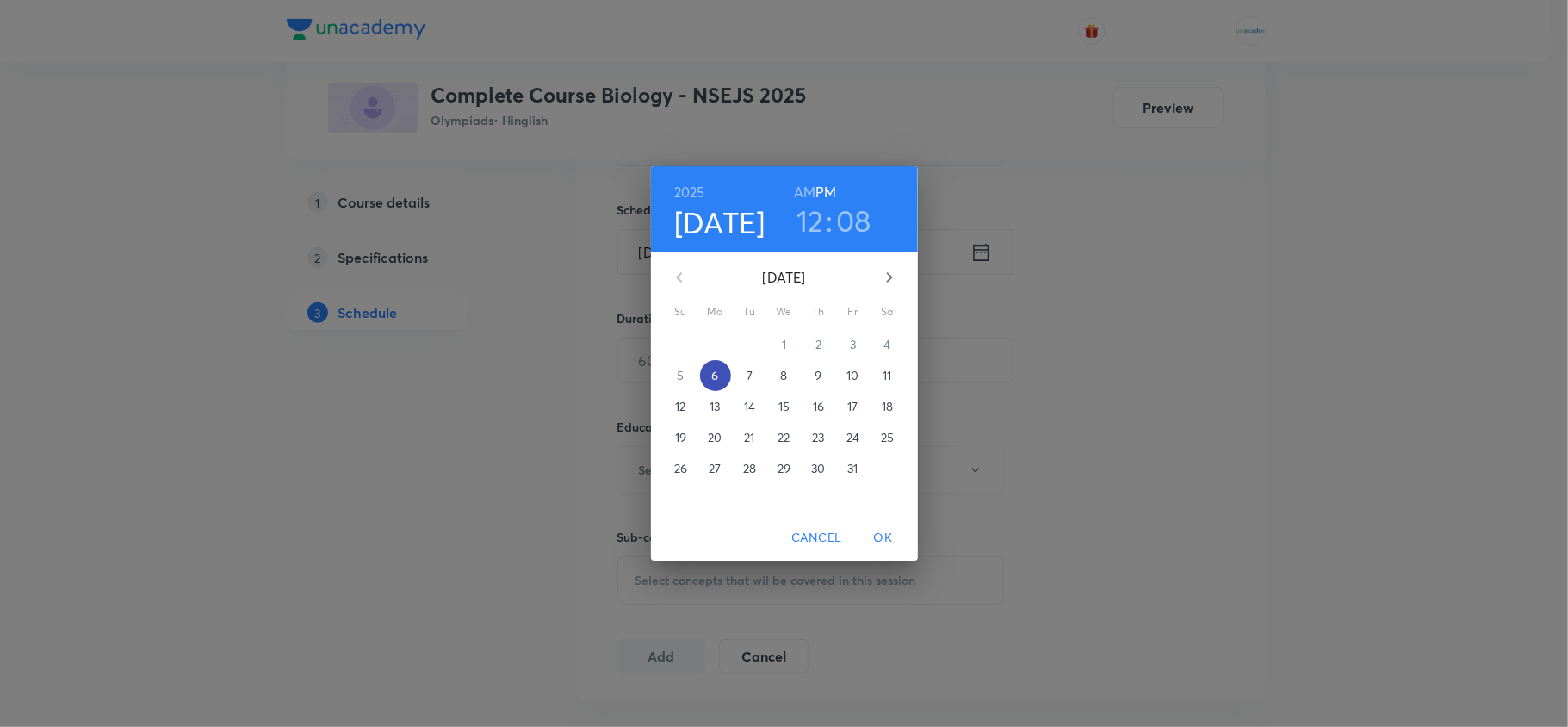
click at [714, 387] on button "6" at bounding box center [716, 375] width 31 height 31
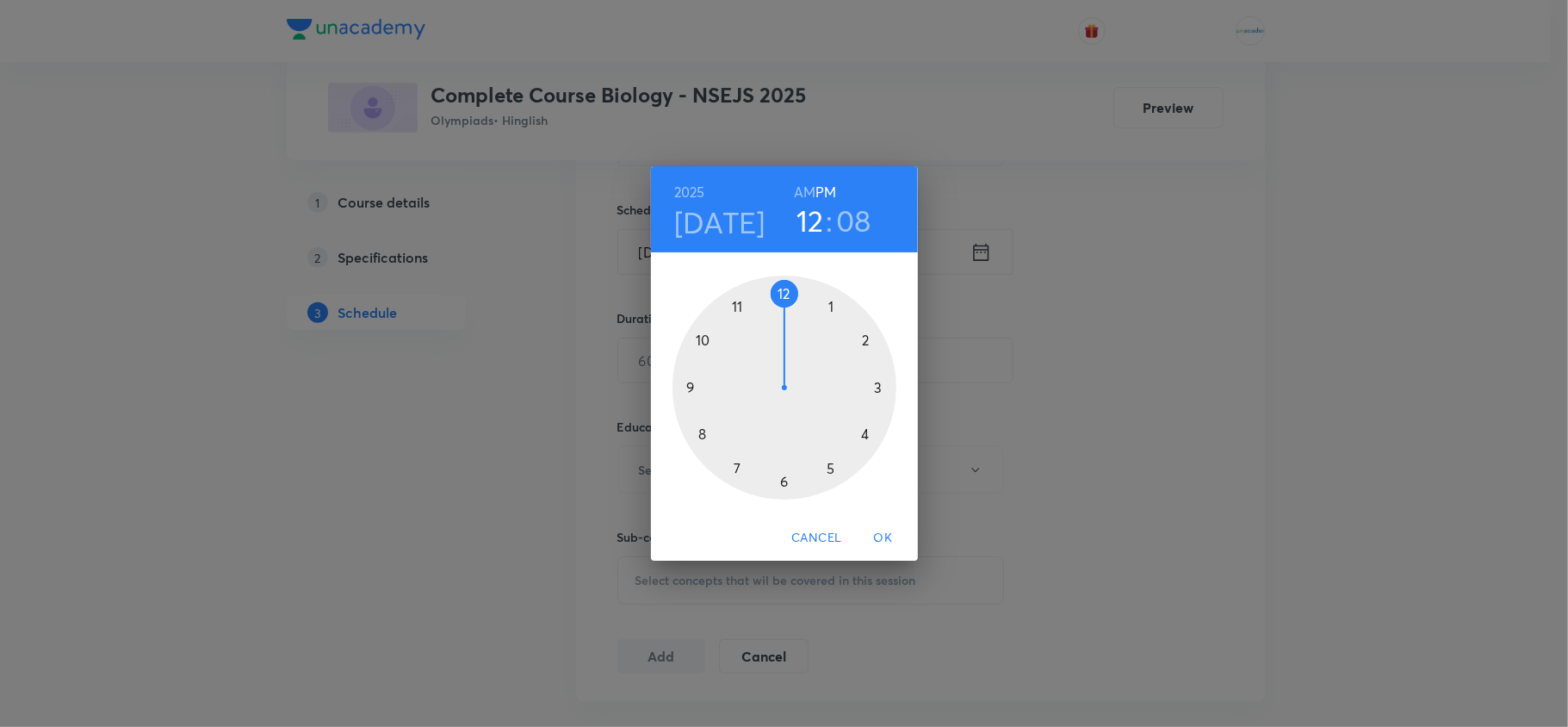
click at [827, 473] on div at bounding box center [784, 387] width 224 height 224
click at [831, 308] on div at bounding box center [784, 387] width 224 height 224
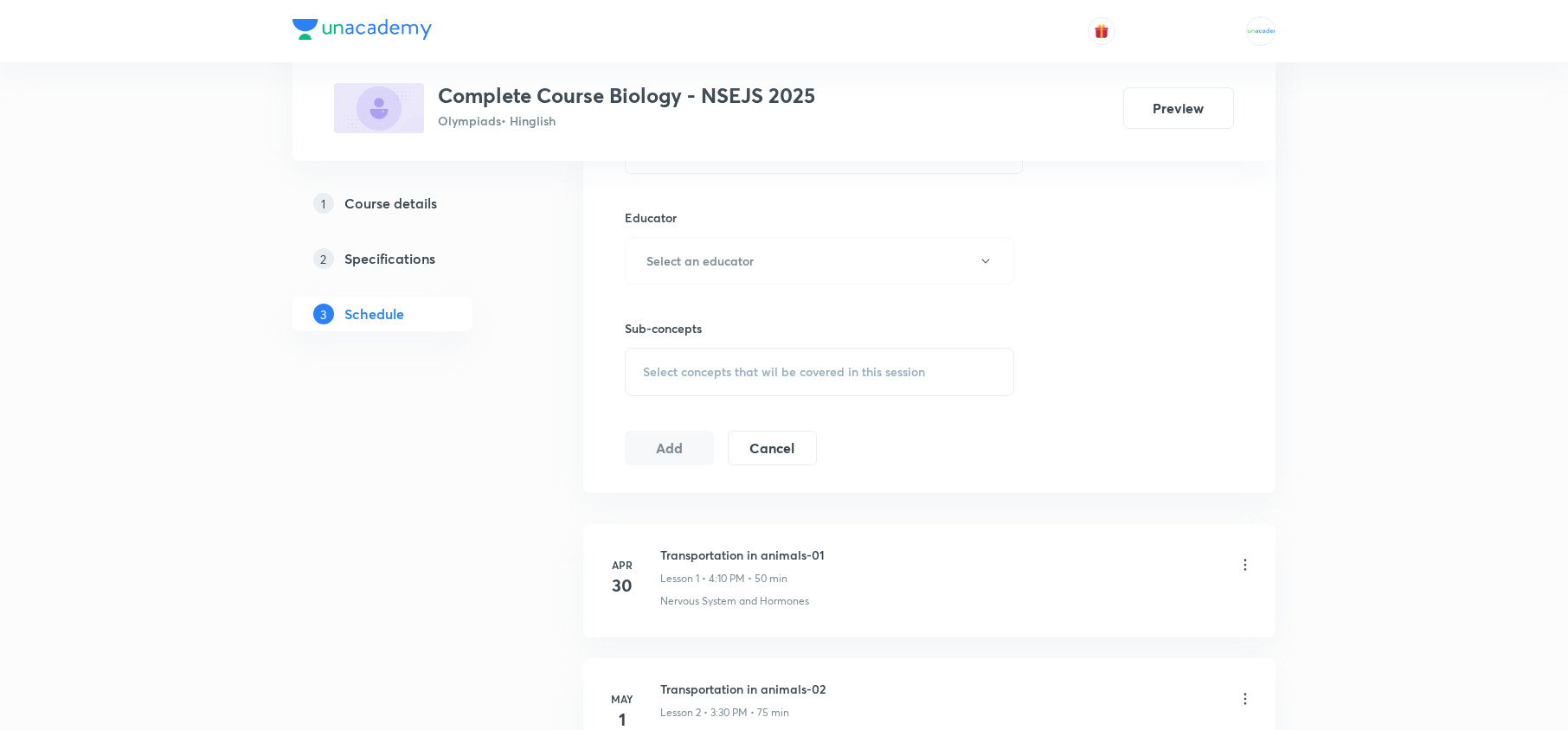
scroll to position [749, 0]
click at [793, 273] on button "Select an educator" at bounding box center [819, 259] width 389 height 47
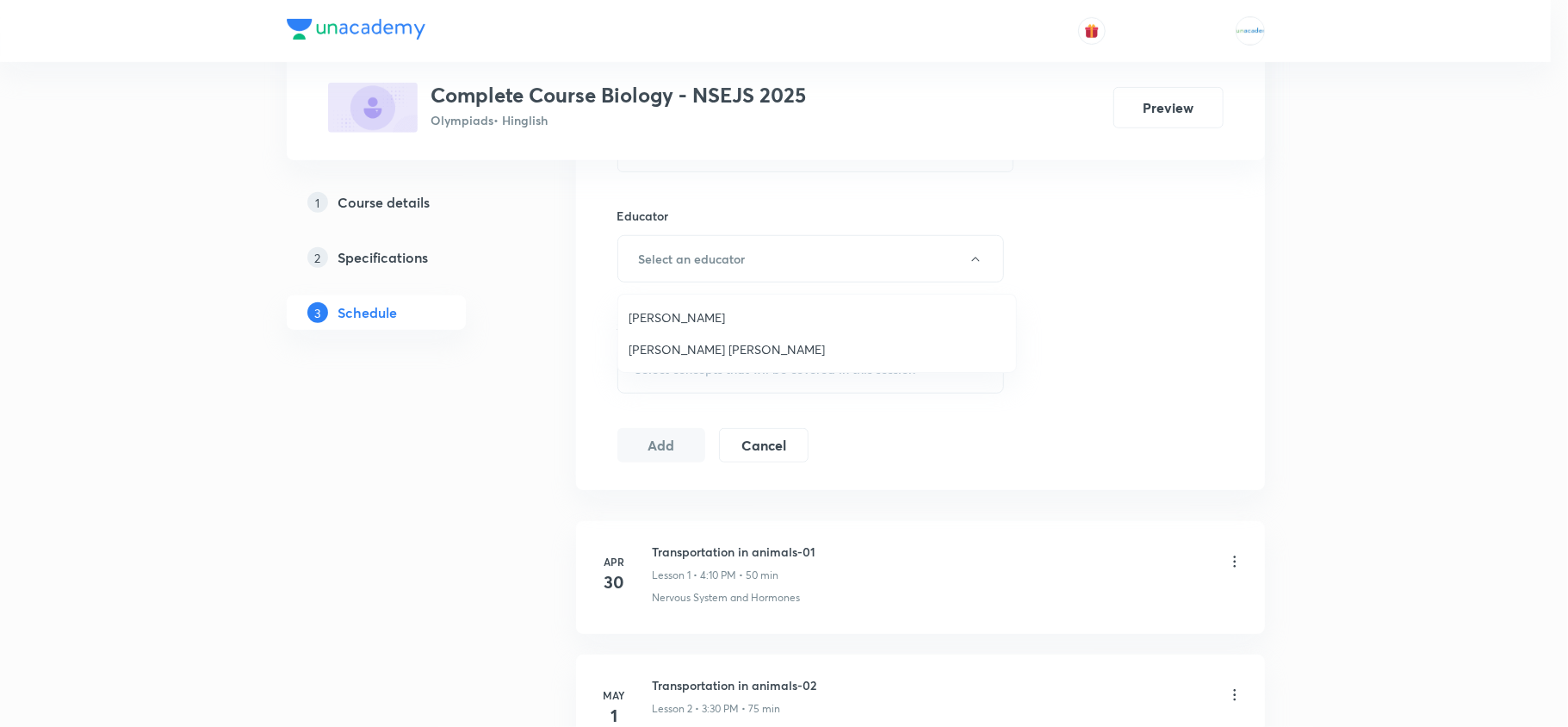
click at [733, 352] on span "Andharia Mansi Manojbhai" at bounding box center [817, 350] width 377 height 18
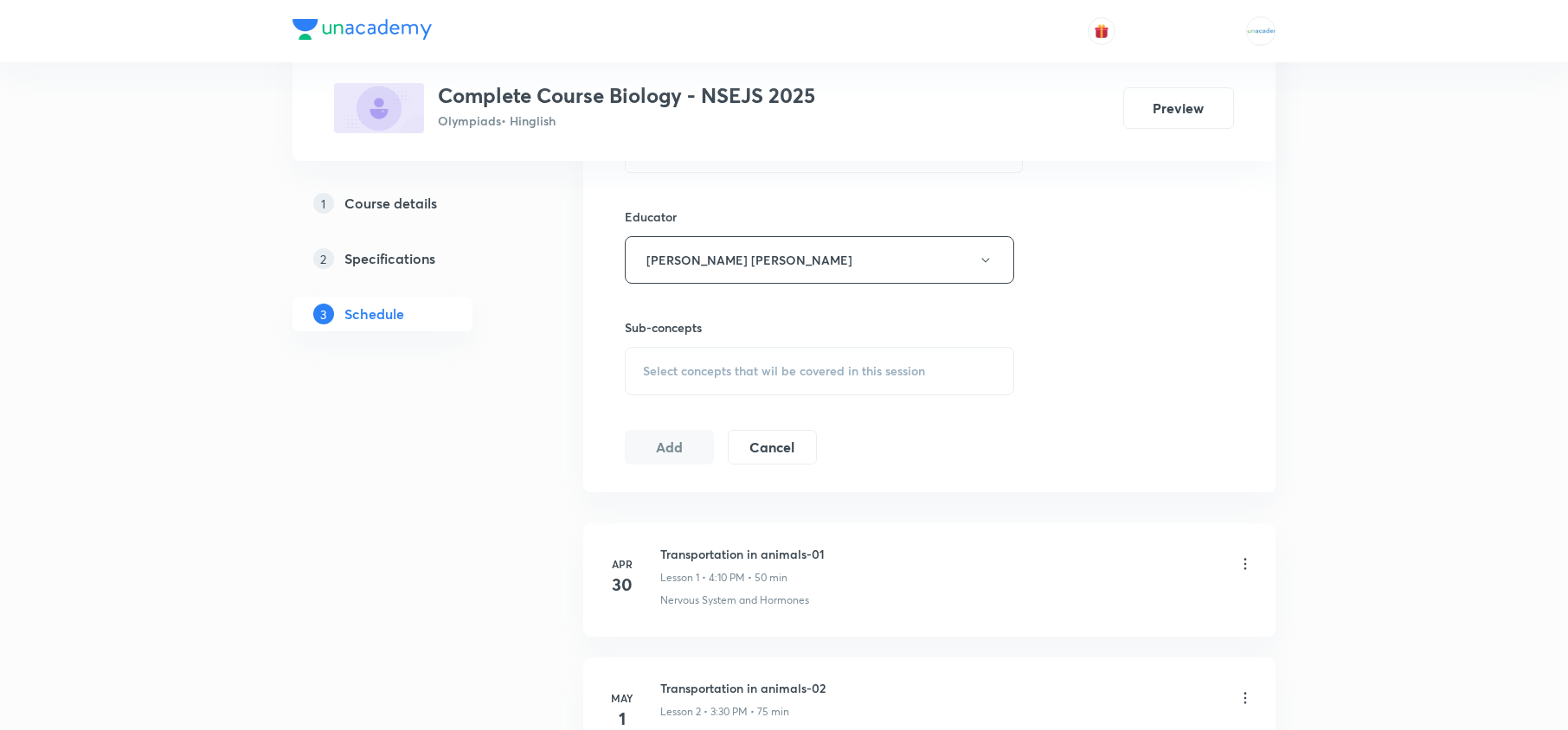
click at [801, 378] on span "Select concepts that wil be covered in this session" at bounding box center [784, 371] width 282 height 14
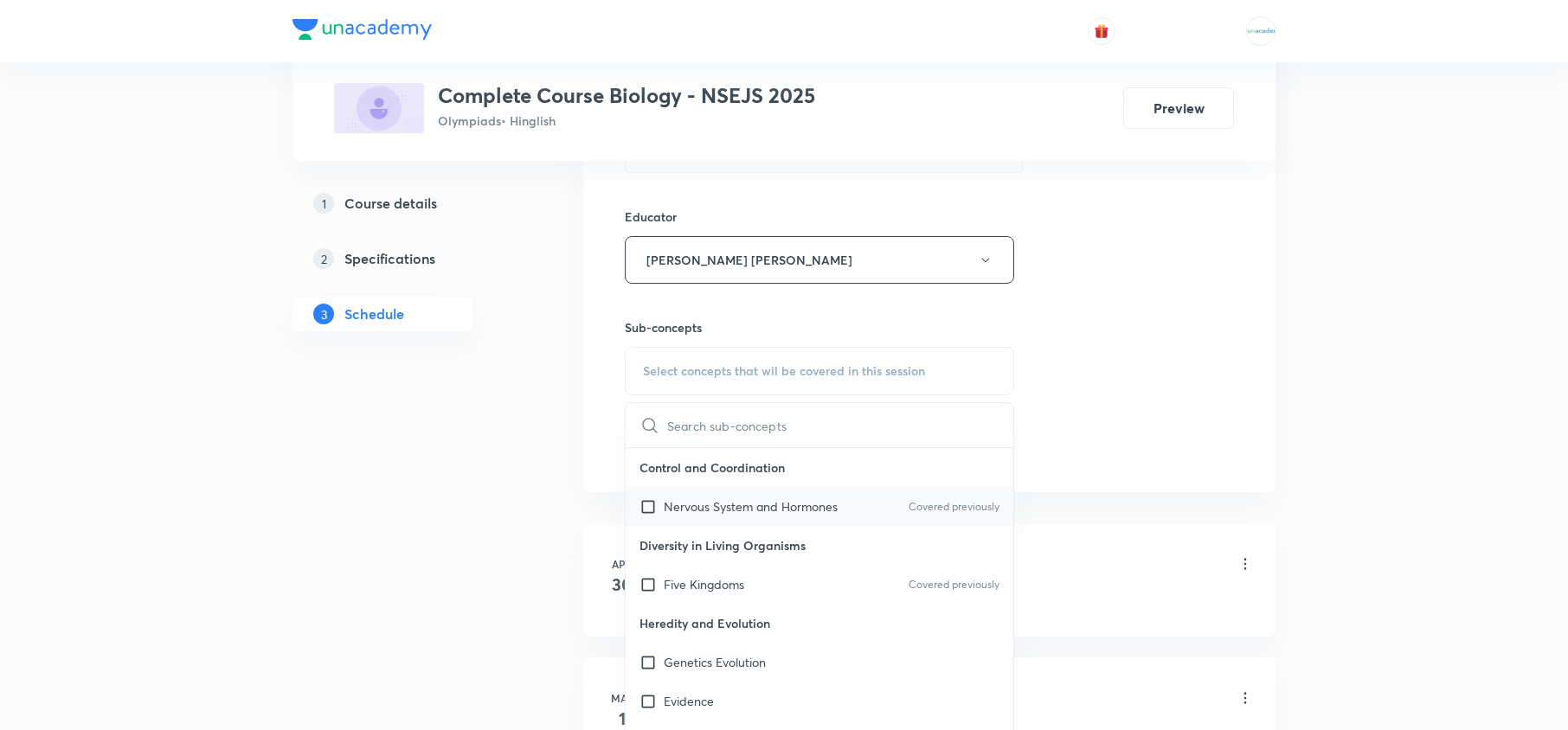
click at [732, 499] on p "Nervous System and Hormones" at bounding box center [751, 507] width 174 height 19
checkbox input "true"
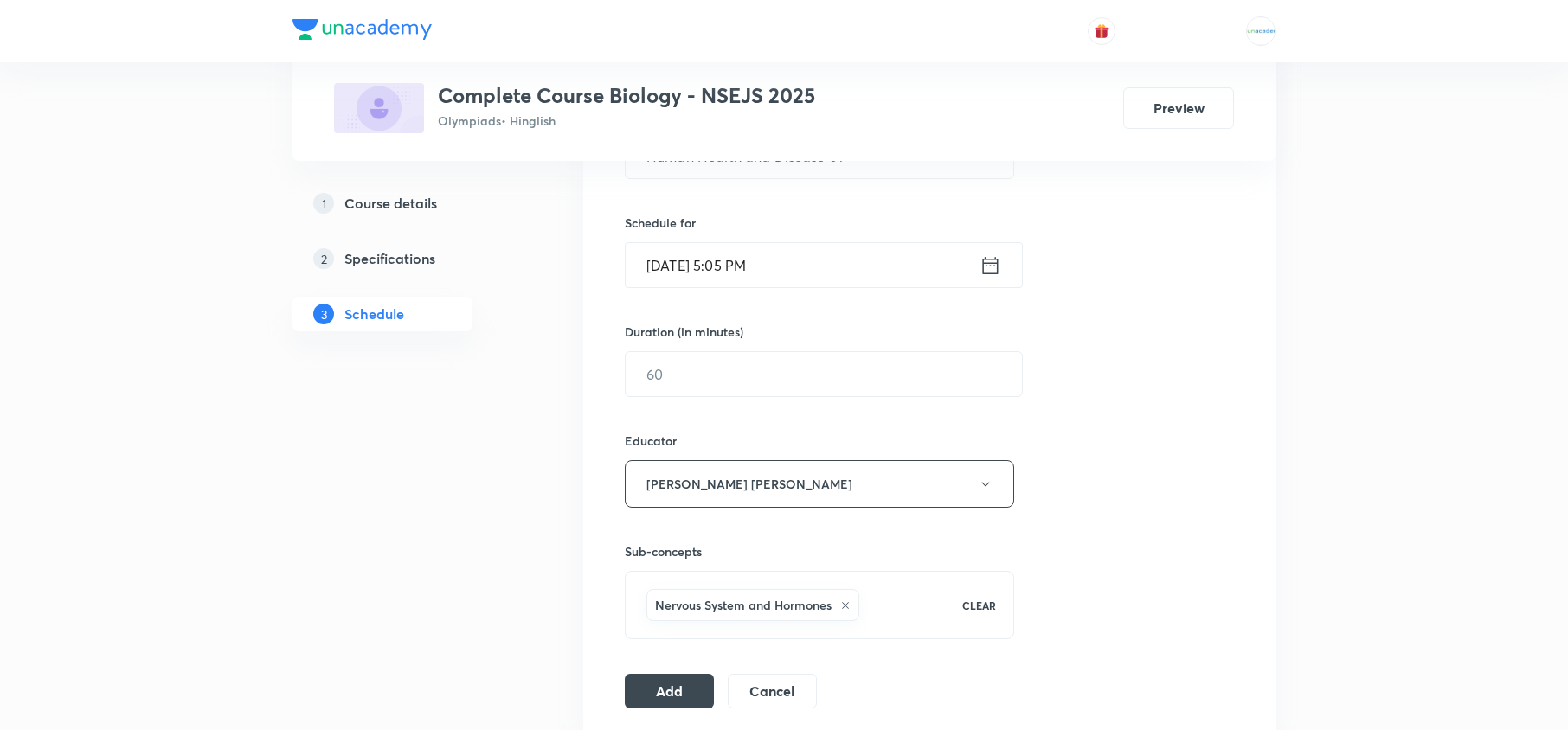
scroll to position [522, 0]
click at [663, 374] on input "text" at bounding box center [824, 376] width 397 height 44
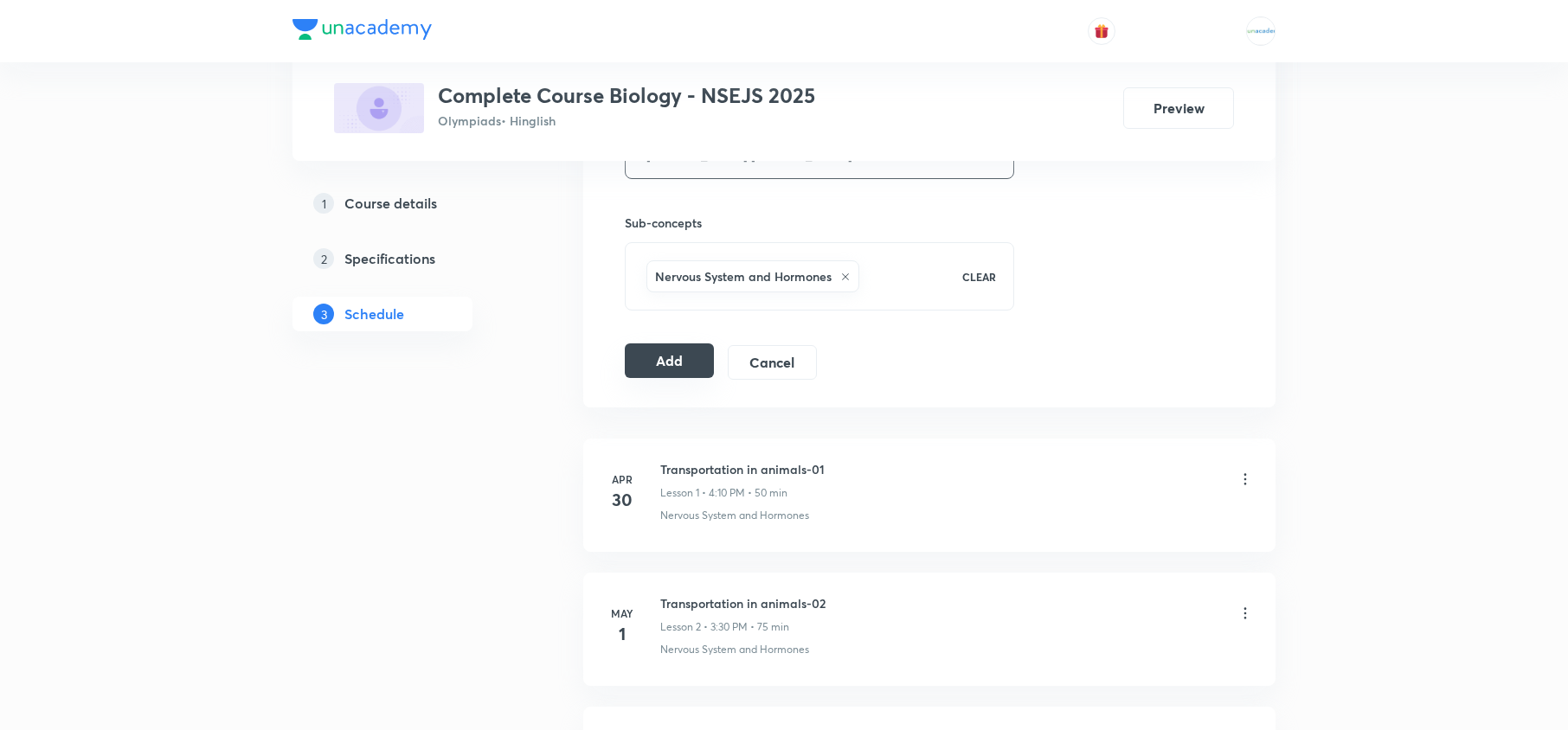
scroll to position [837, 0]
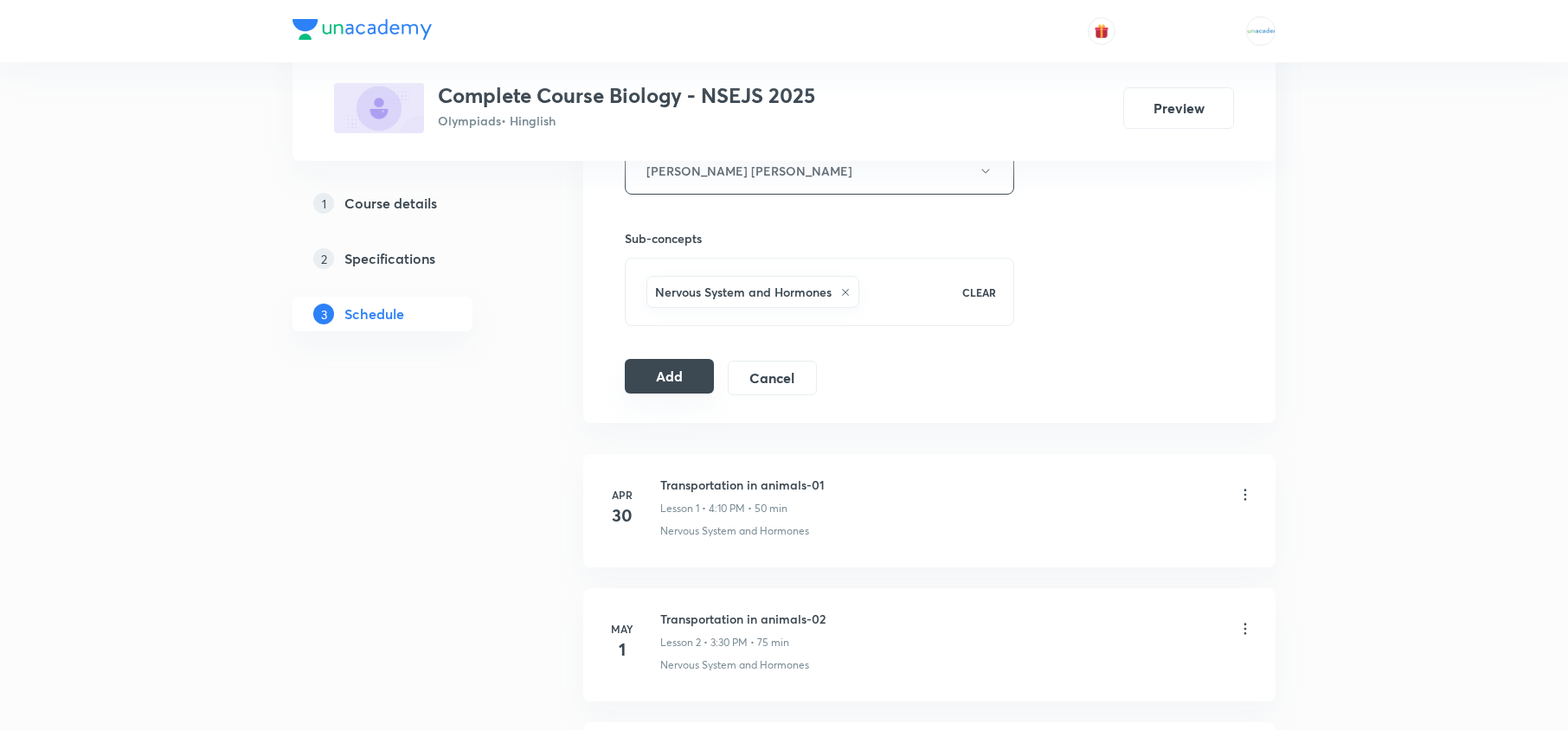
type input "75"
click at [680, 382] on button "Add" at bounding box center [669, 375] width 89 height 34
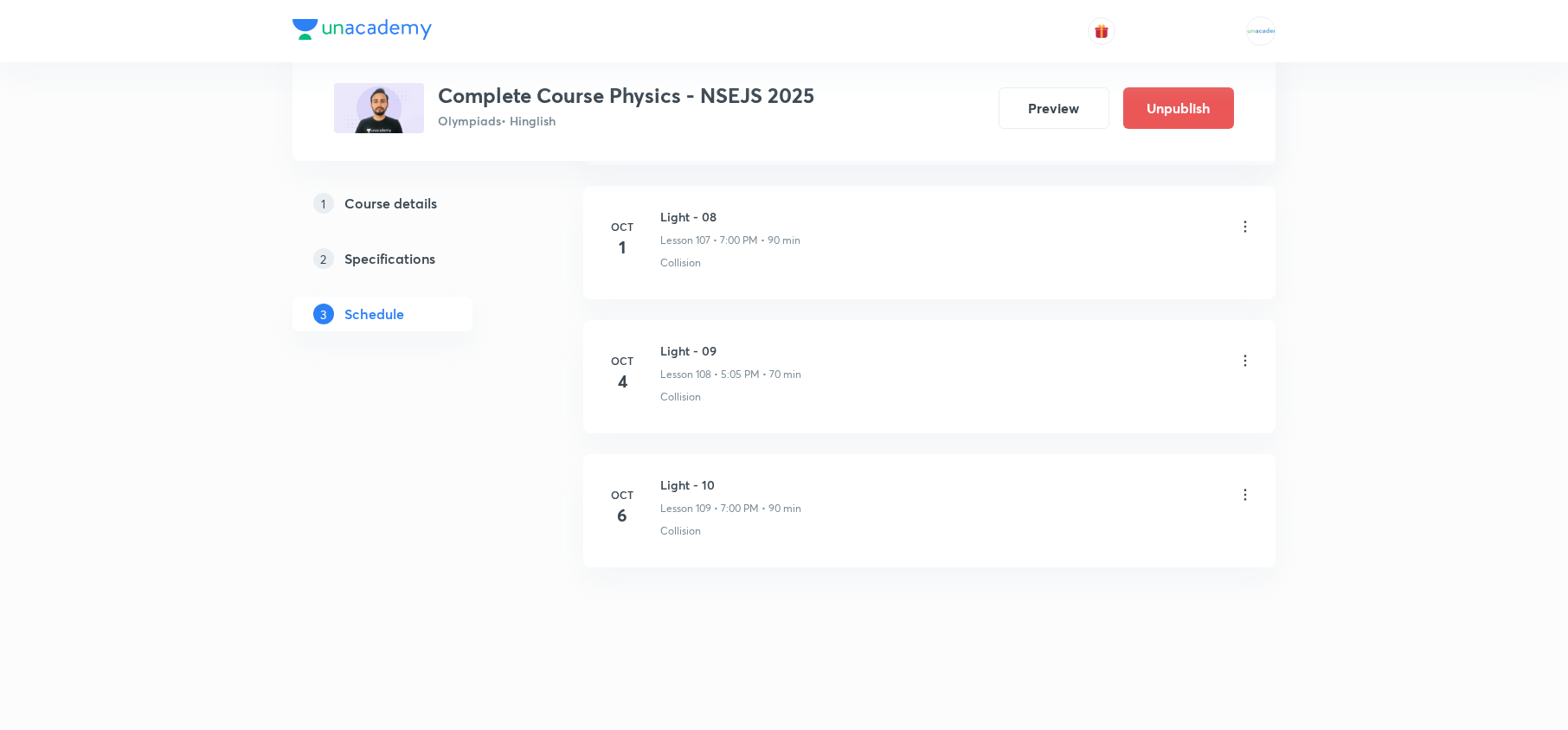
scroll to position [15251, 0]
drag, startPoint x: 727, startPoint y: 482, endPoint x: 654, endPoint y: 468, distance: 74.3
click at [654, 468] on li "[DATE] Light - 10 Lesson 109 • 7:00 PM • 90 min Collision" at bounding box center [929, 510] width 692 height 113
copy h6 "Light - 10"
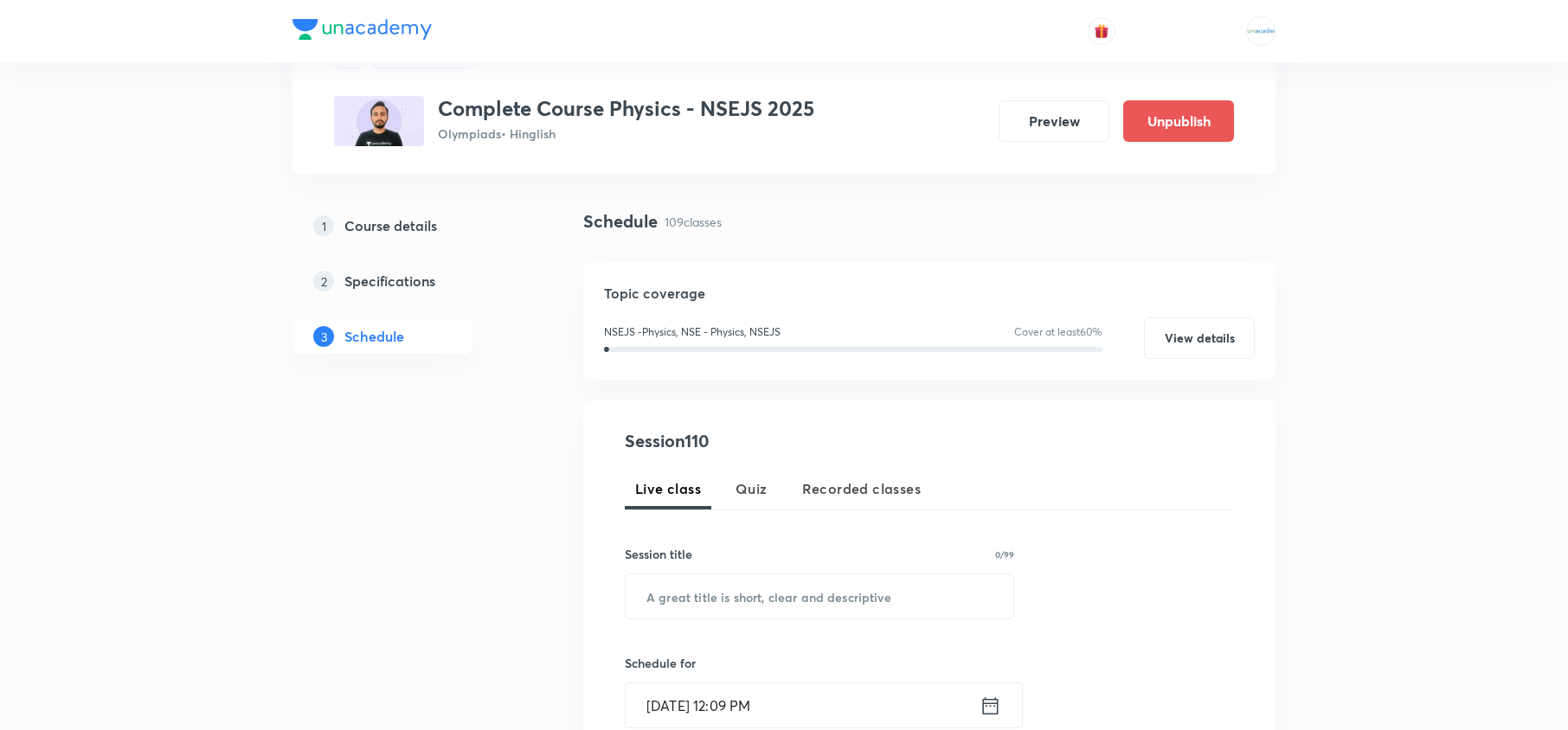
scroll to position [0, 0]
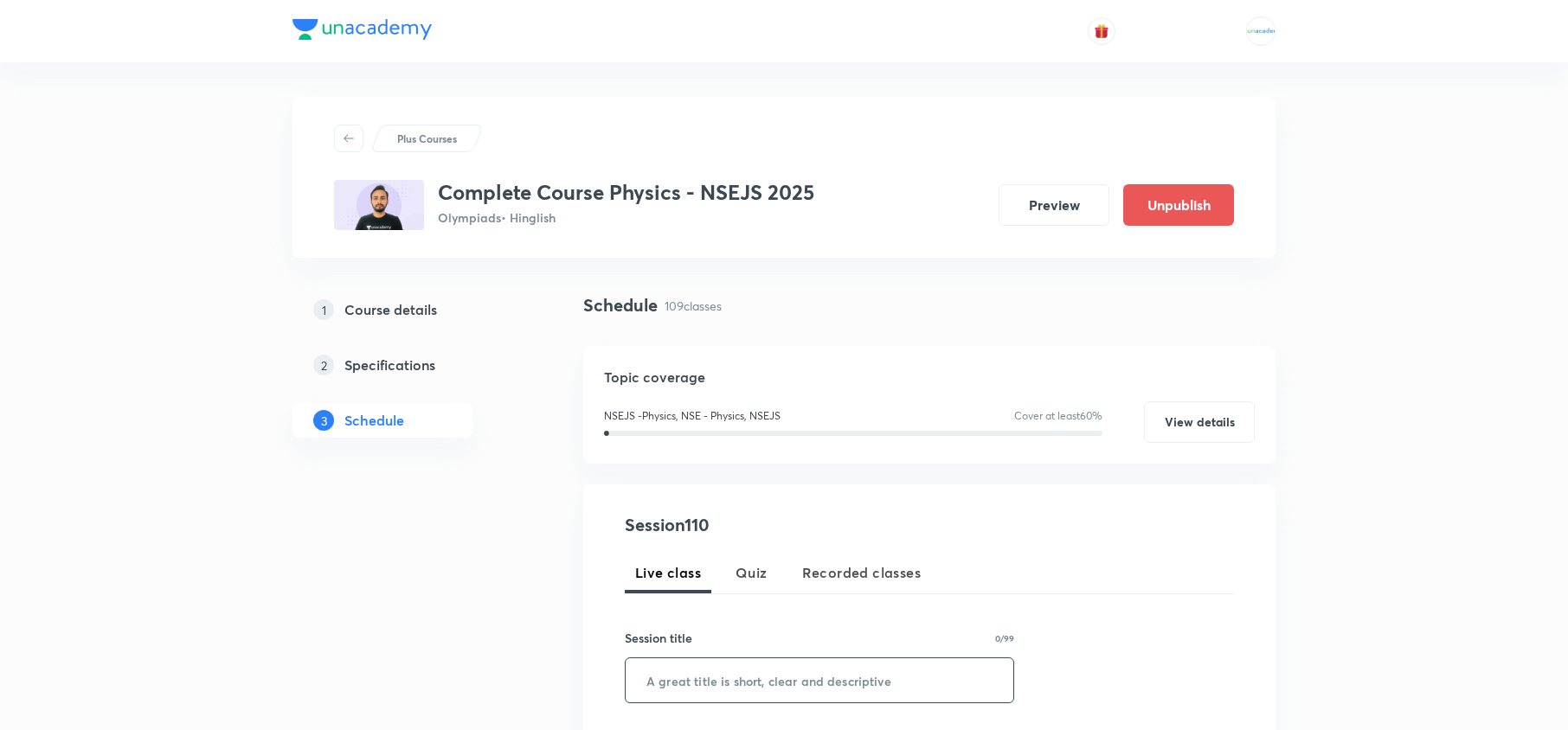
paste input "Light - 10"
click at [803, 674] on input "Light - 10" at bounding box center [819, 681] width 387 height 44
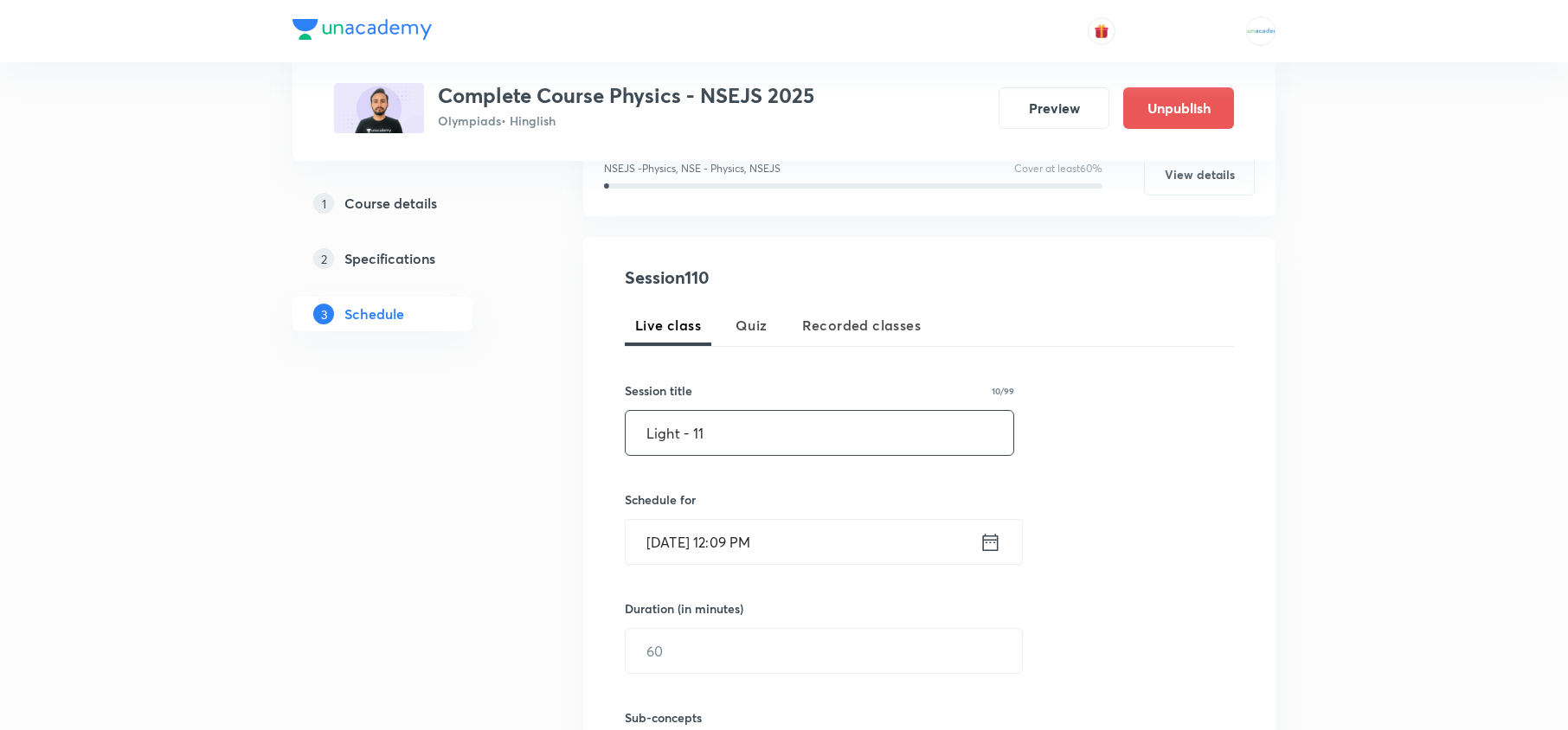
scroll to position [254, 0]
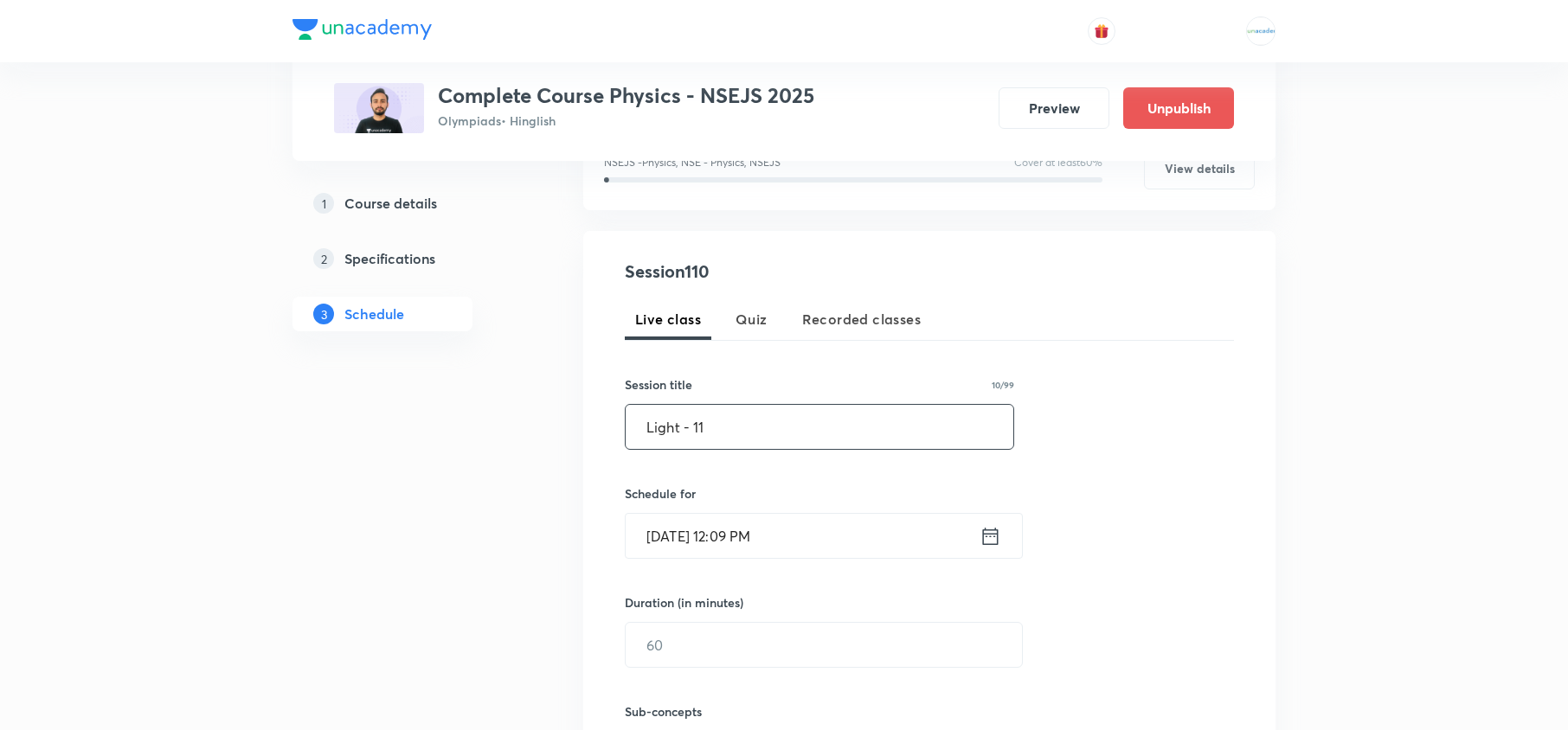
type input "Light - 11"
click at [1004, 521] on div "[DATE] 12:09 PM ​" at bounding box center [823, 535] width 398 height 45
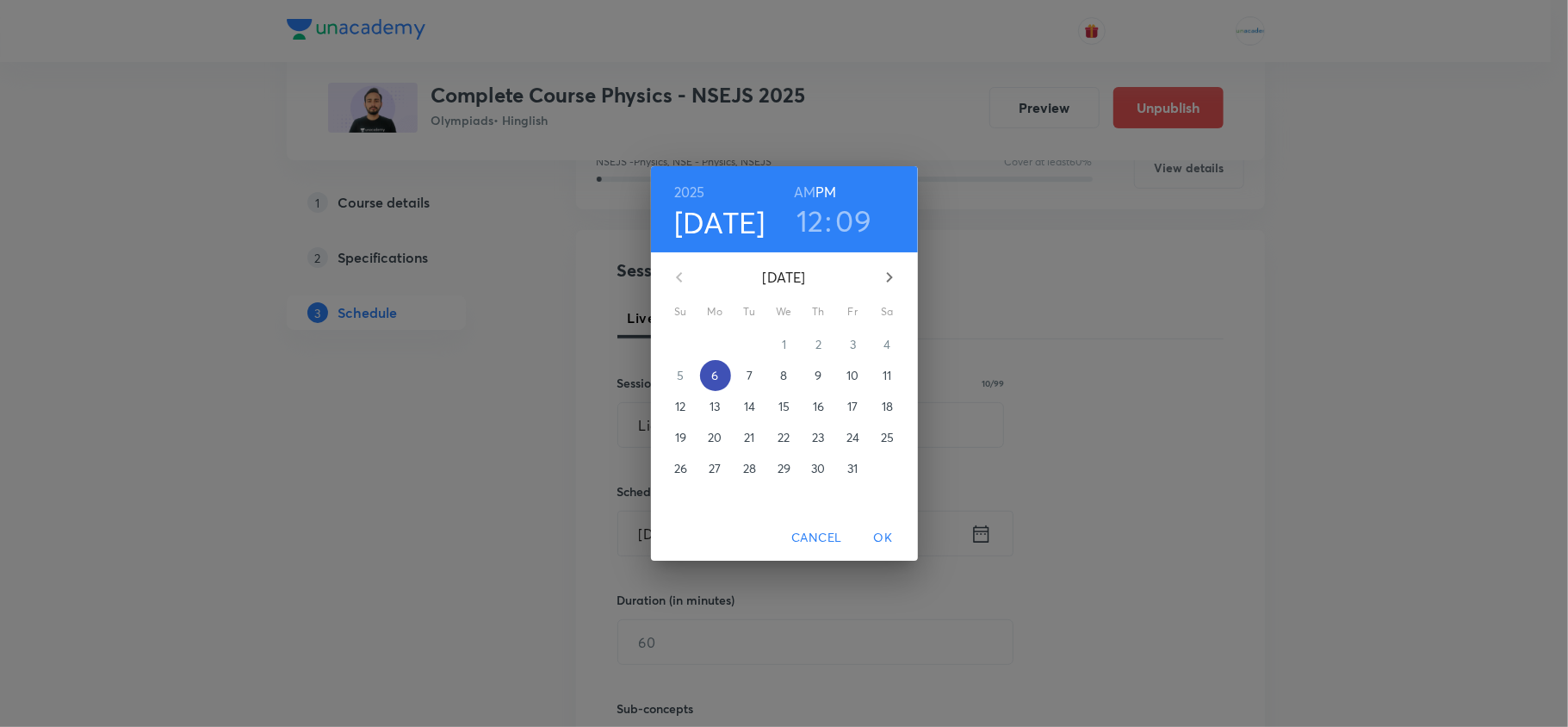
click at [720, 370] on span "6" at bounding box center [716, 375] width 31 height 18
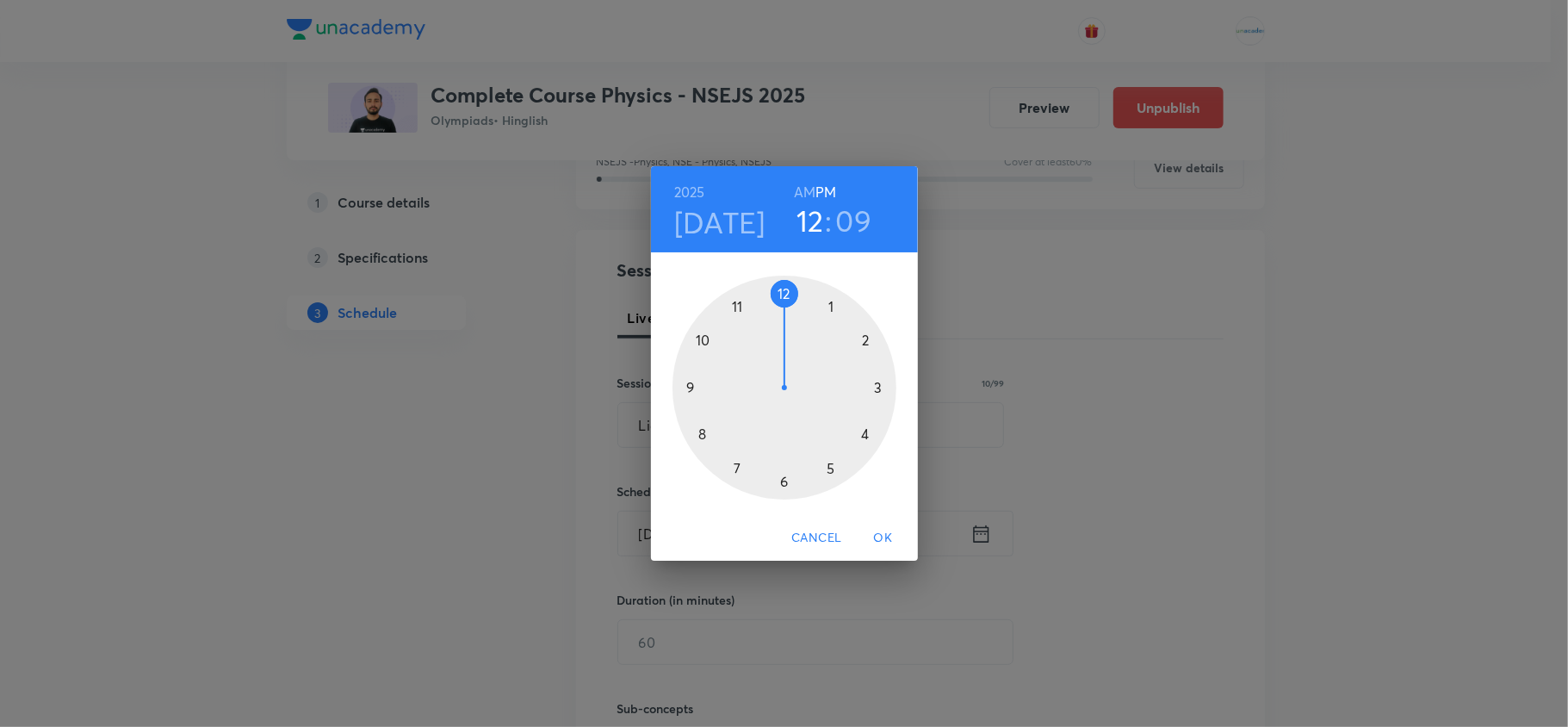
click at [731, 466] on div at bounding box center [784, 387] width 224 height 224
click at [782, 288] on div at bounding box center [784, 387] width 224 height 224
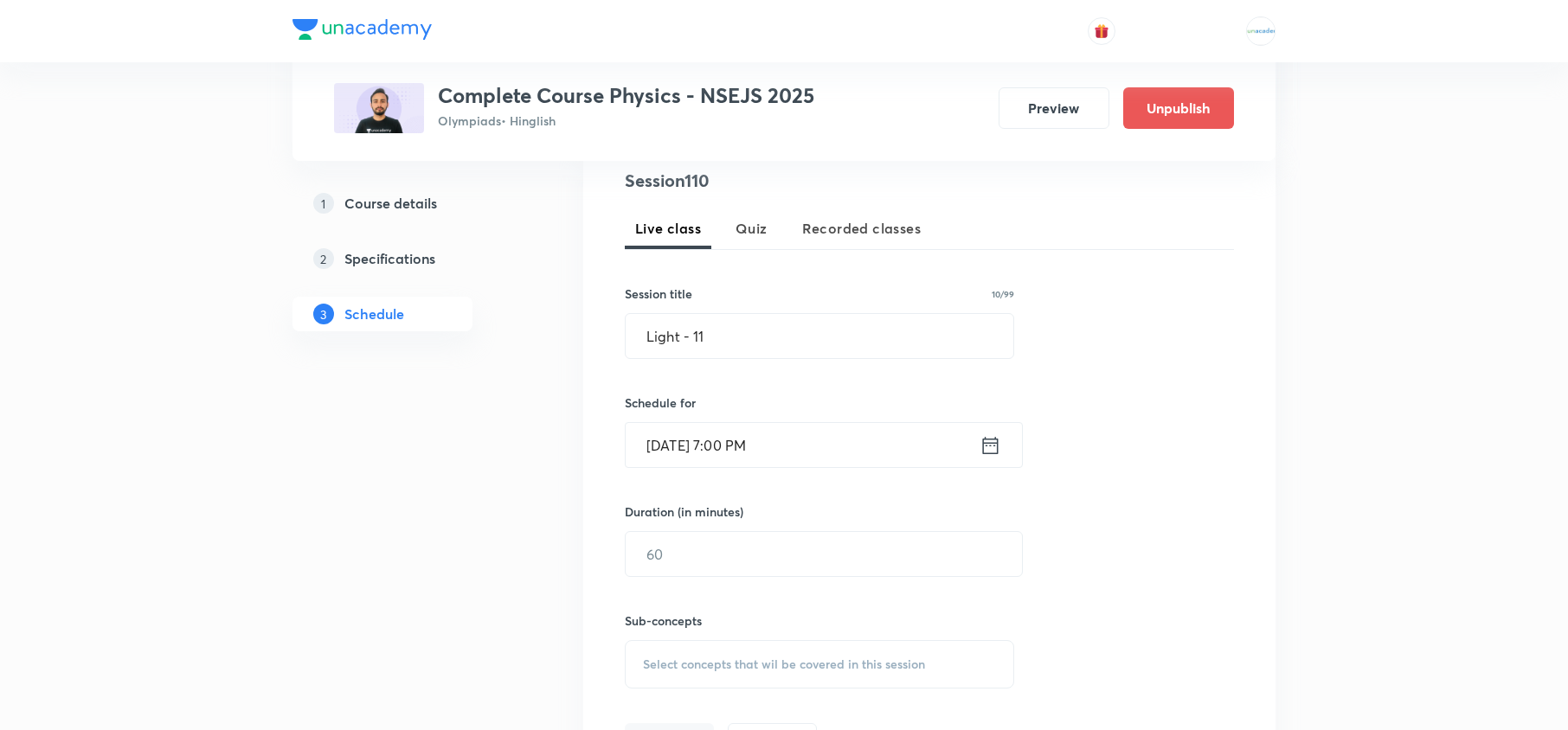
scroll to position [346, 0]
click at [752, 537] on input "text" at bounding box center [824, 552] width 397 height 44
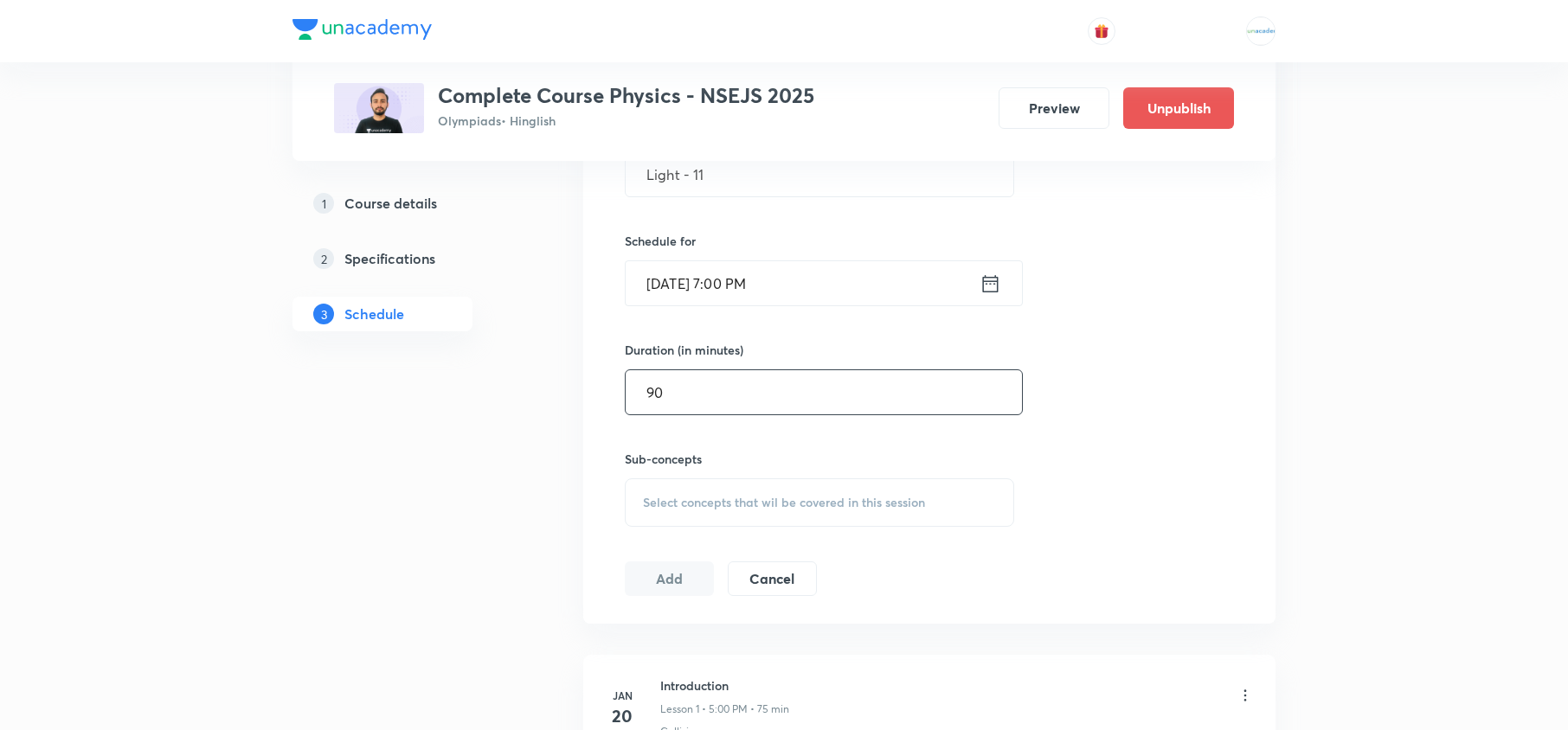
scroll to position [510, 0]
type input "90"
click at [822, 510] on div "Select concepts that wil be covered in this session" at bounding box center [819, 499] width 389 height 48
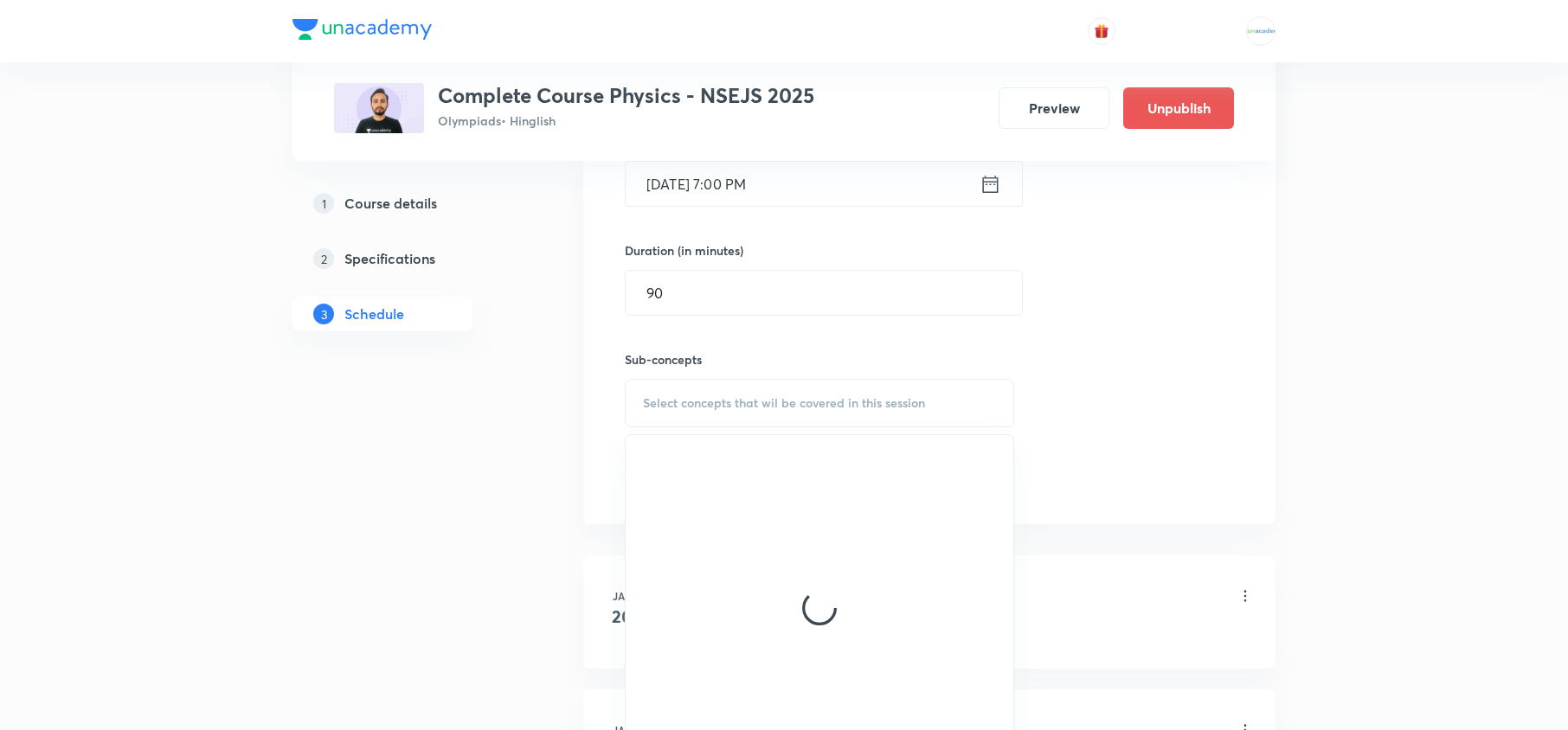
scroll to position [607, 0]
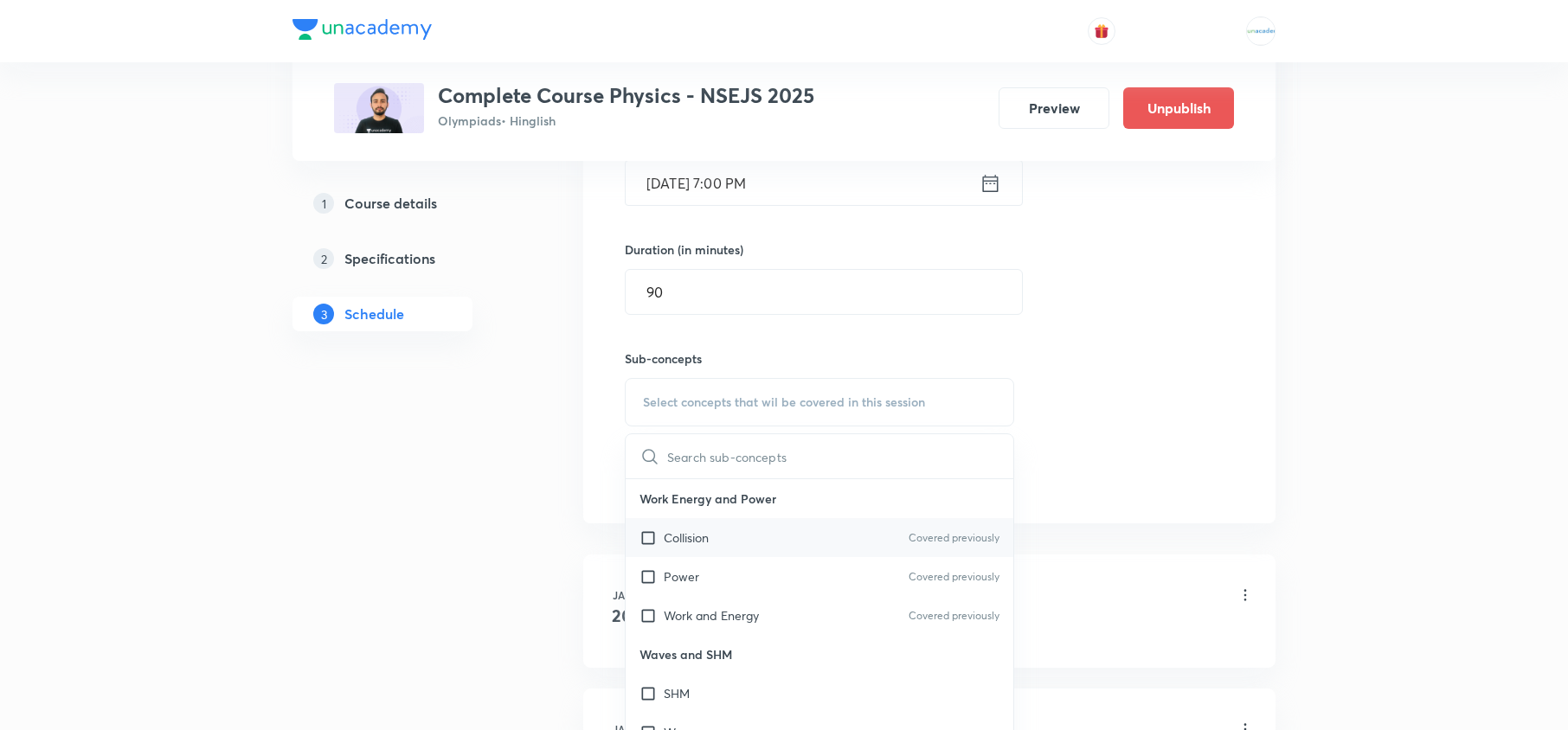
click at [689, 529] on div "Collision Covered previously" at bounding box center [819, 537] width 387 height 39
checkbox input "true"
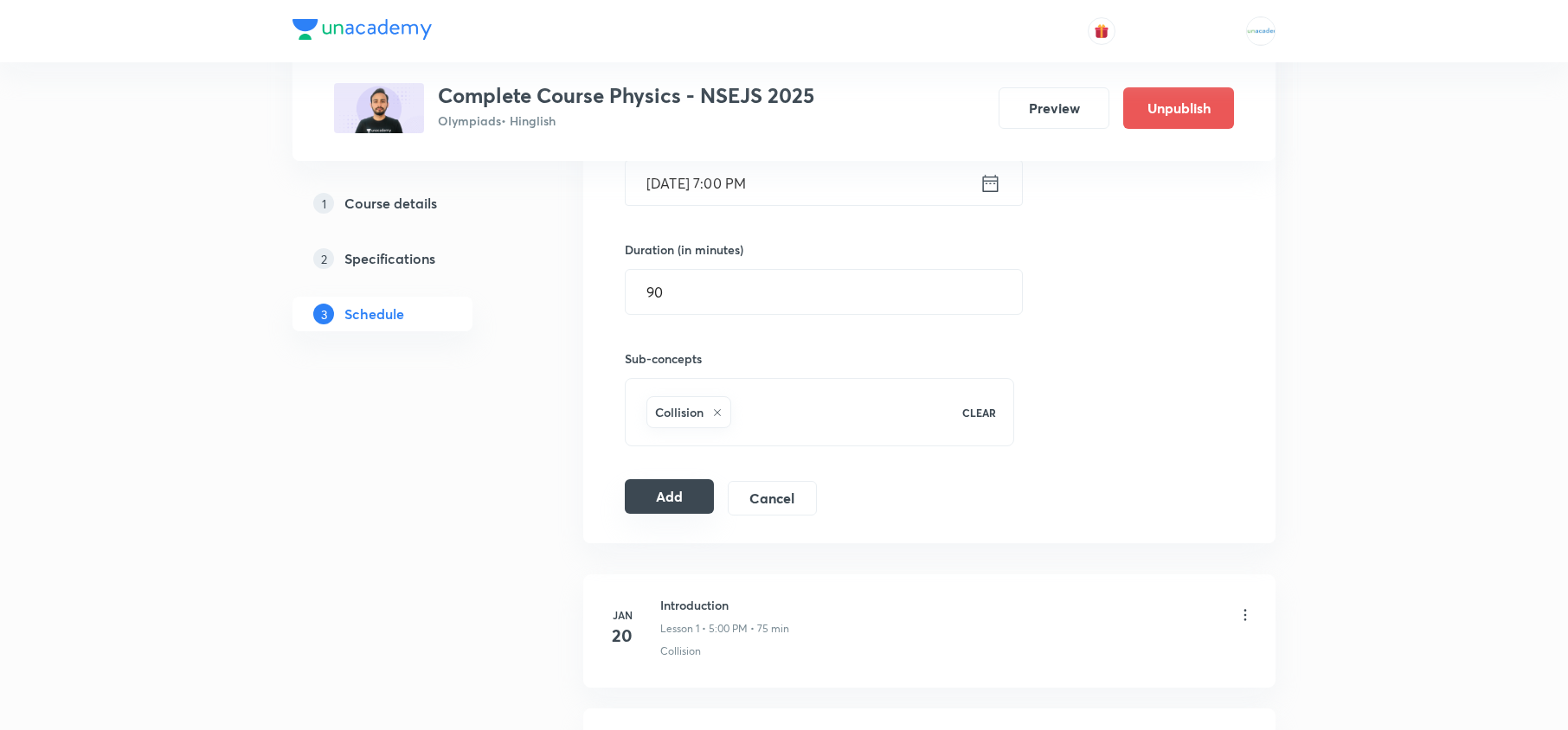
click at [686, 506] on button "Add" at bounding box center [669, 496] width 89 height 34
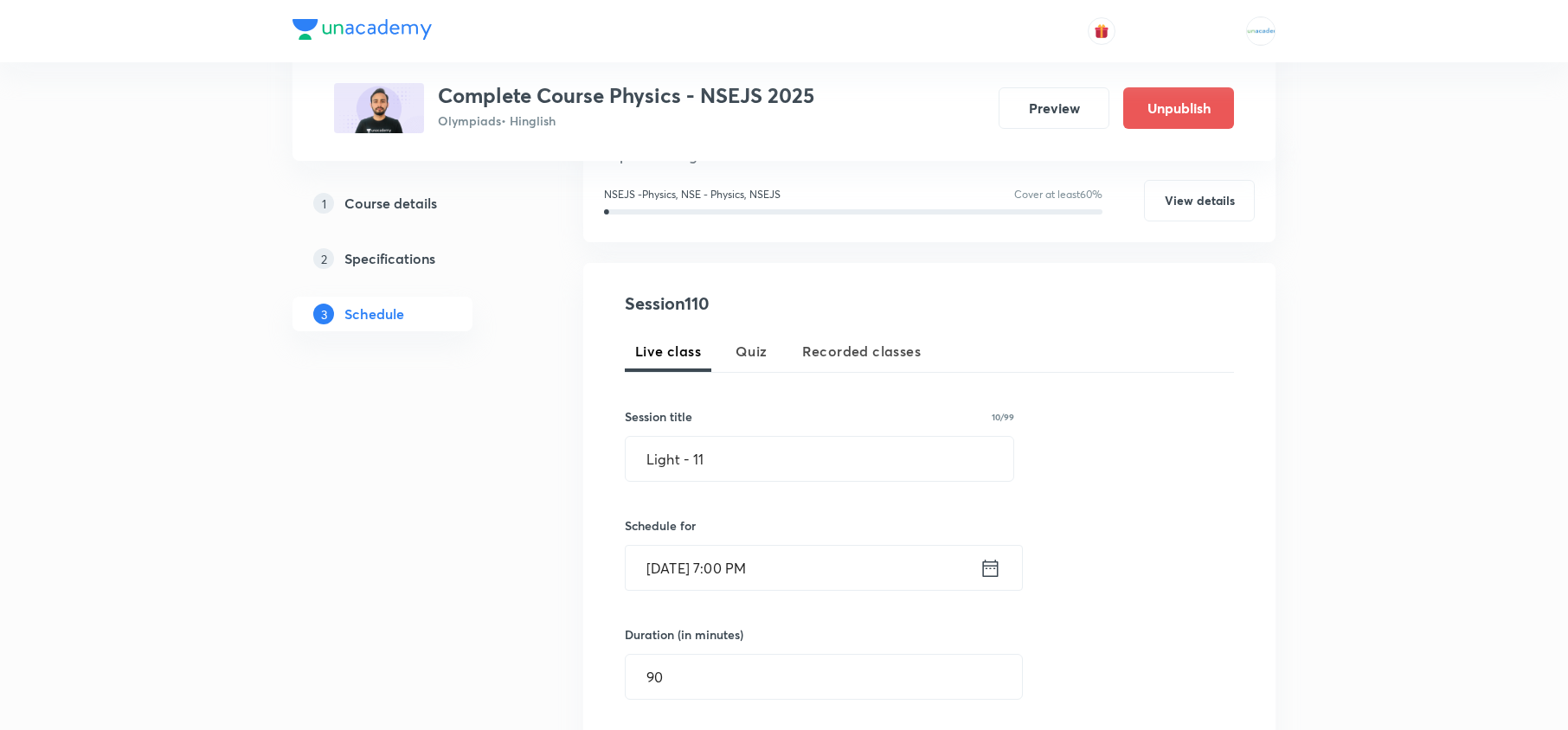
scroll to position [227, 0]
click at [994, 568] on icon at bounding box center [990, 563] width 21 height 24
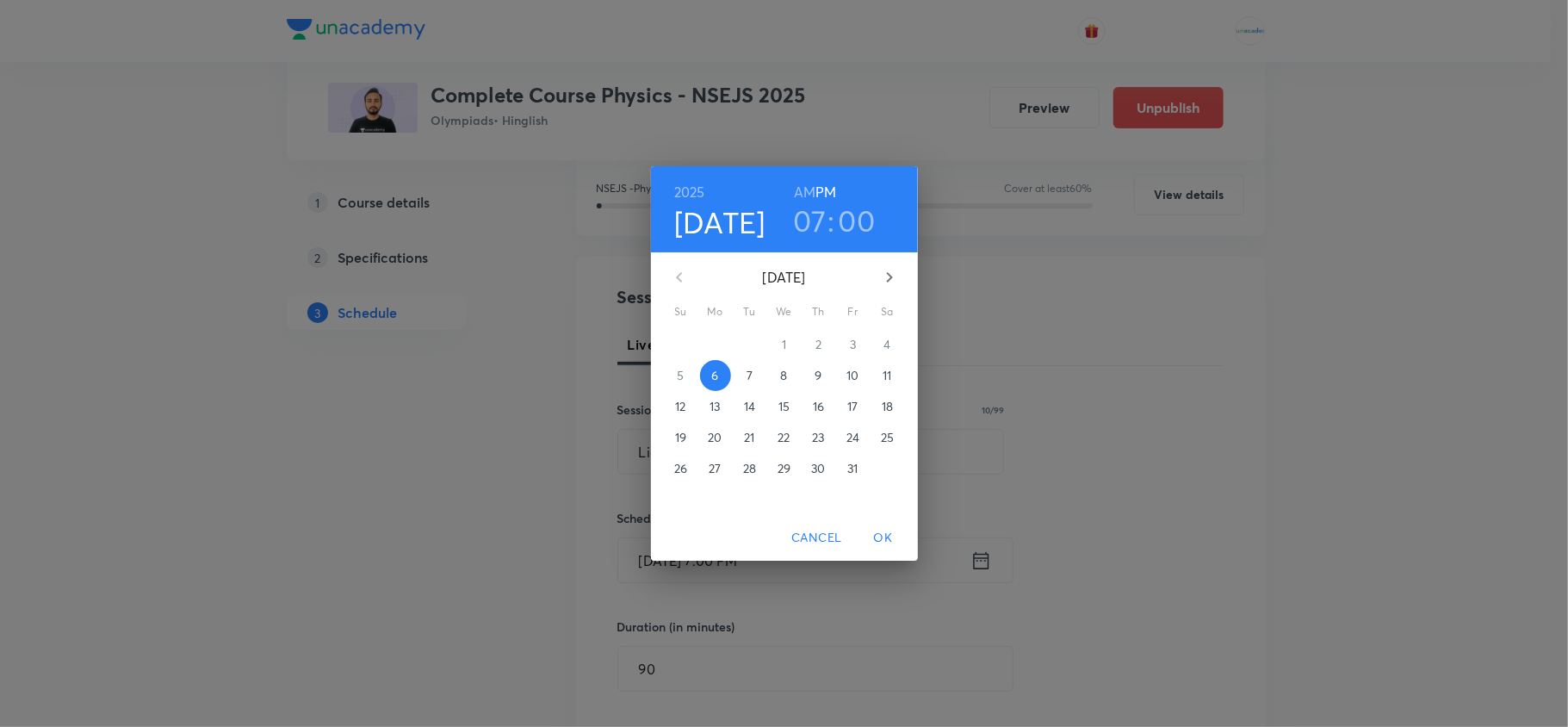
click at [754, 375] on span "7" at bounding box center [750, 375] width 31 height 18
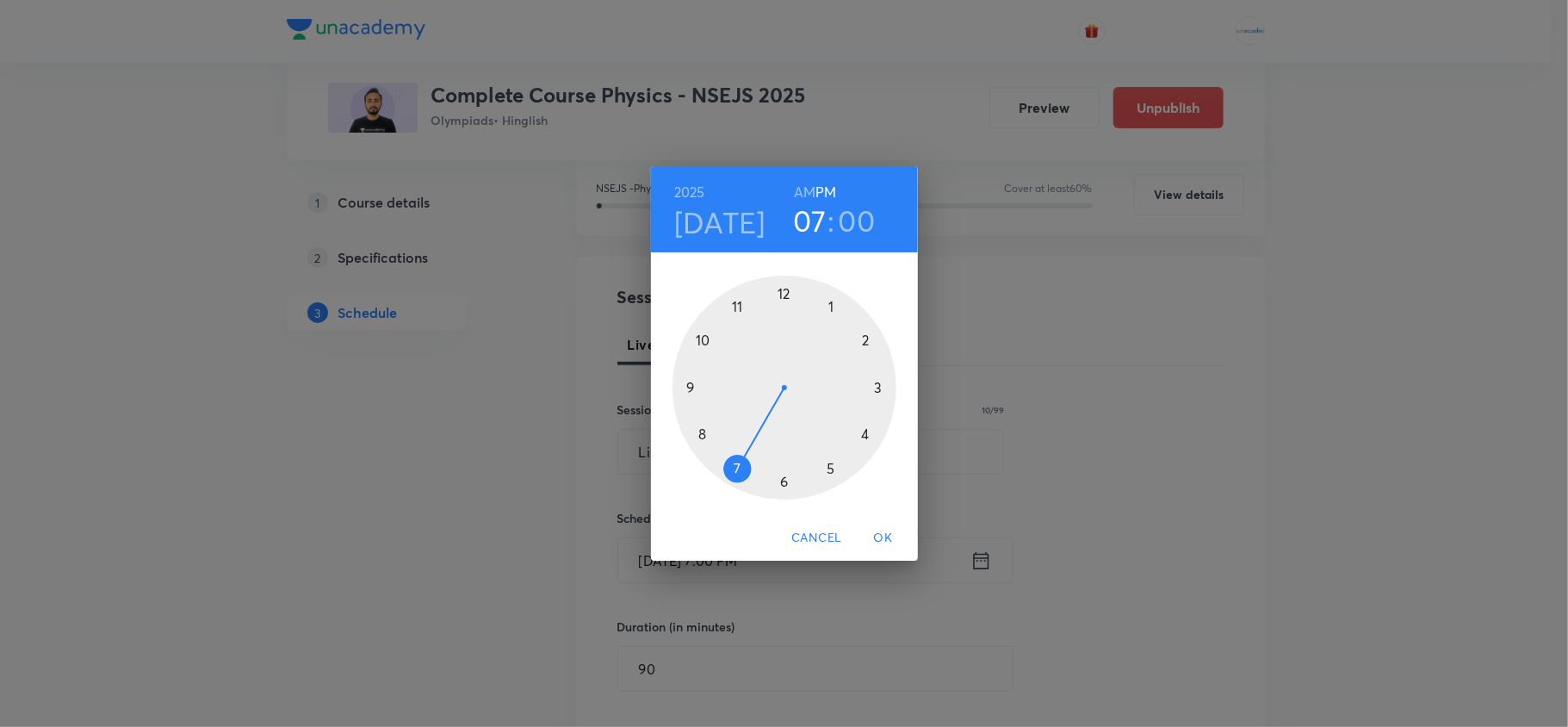
click at [892, 535] on span "OK" at bounding box center [884, 537] width 42 height 21
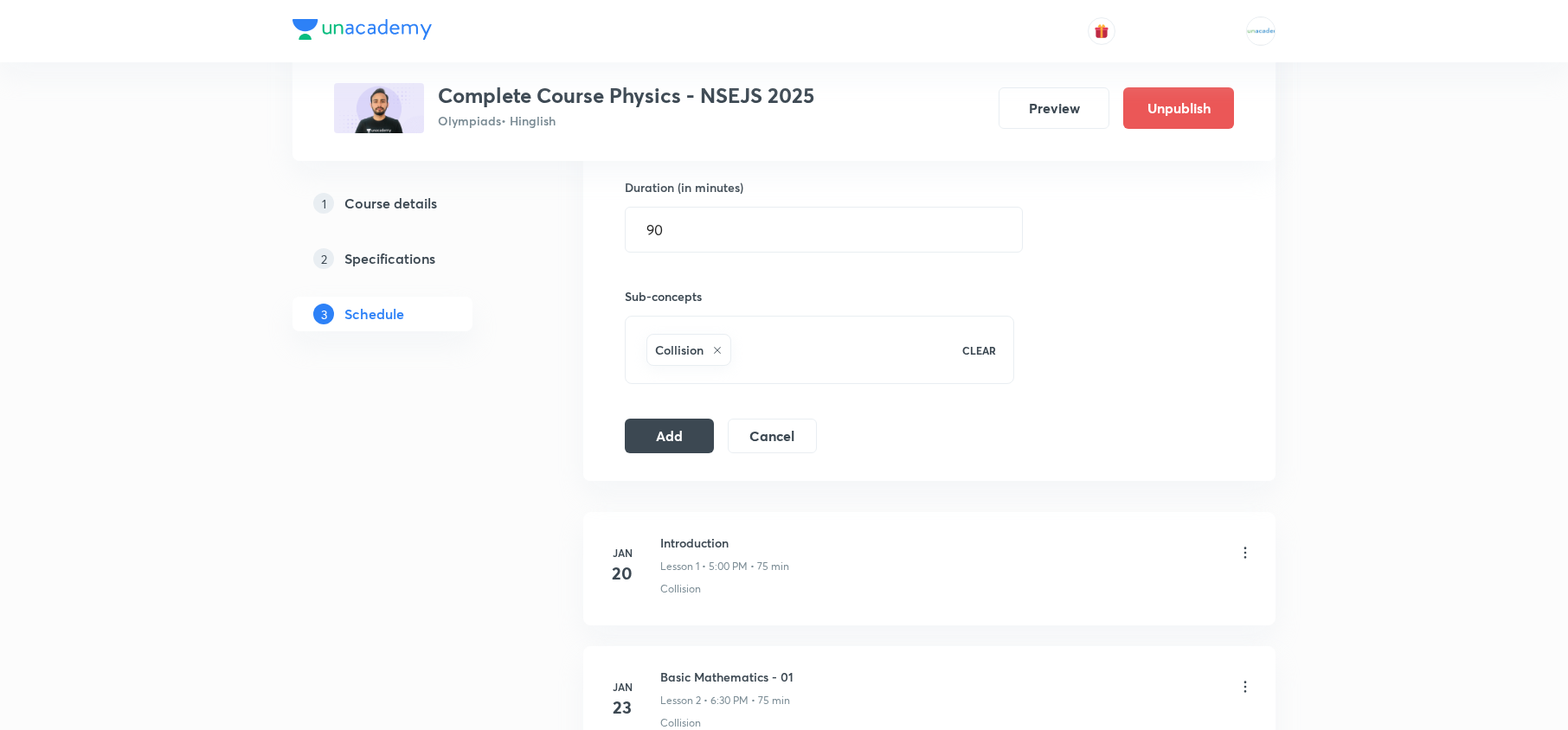
scroll to position [686, 0]
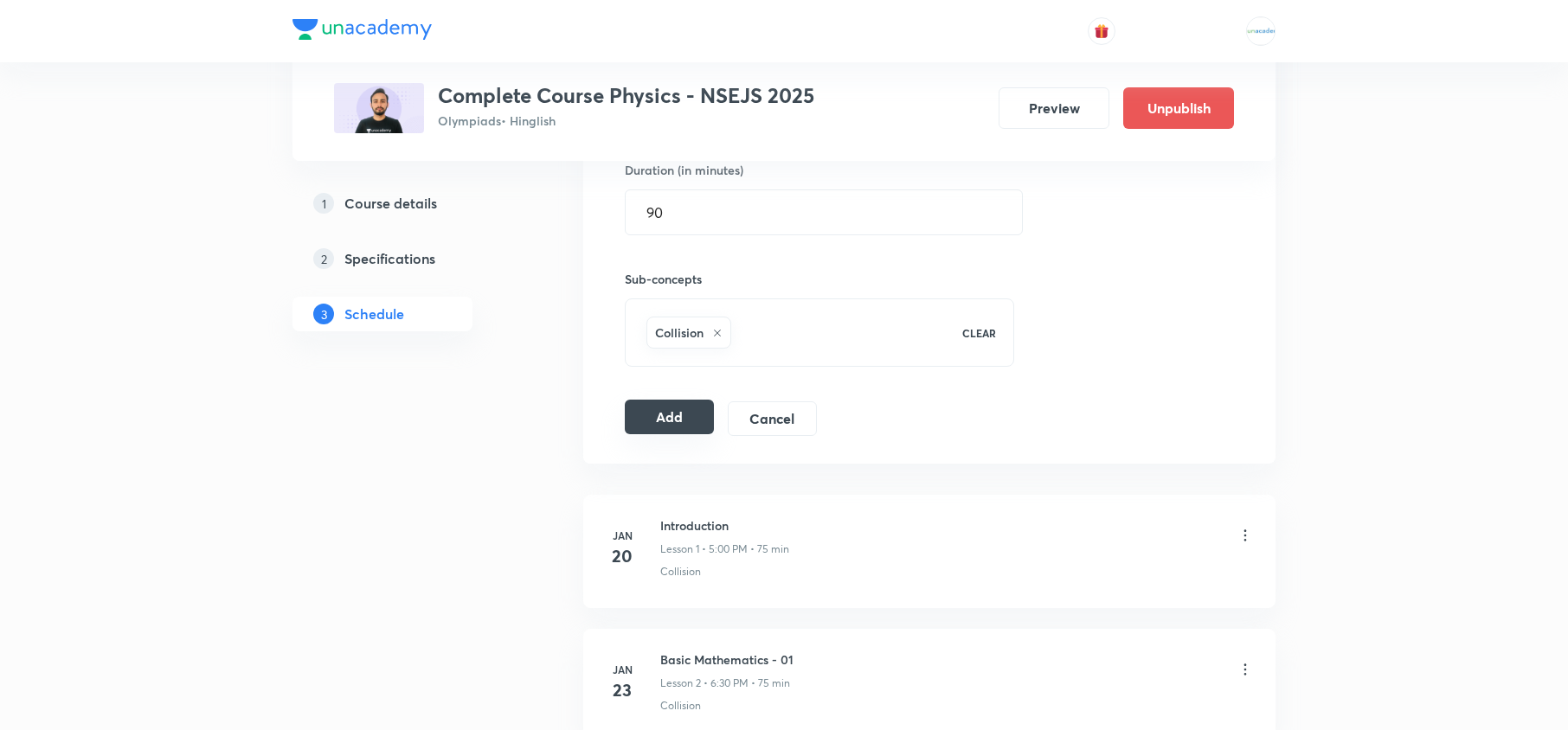
click at [666, 421] on button "Add" at bounding box center [669, 416] width 89 height 34
